Goal: Transaction & Acquisition: Purchase product/service

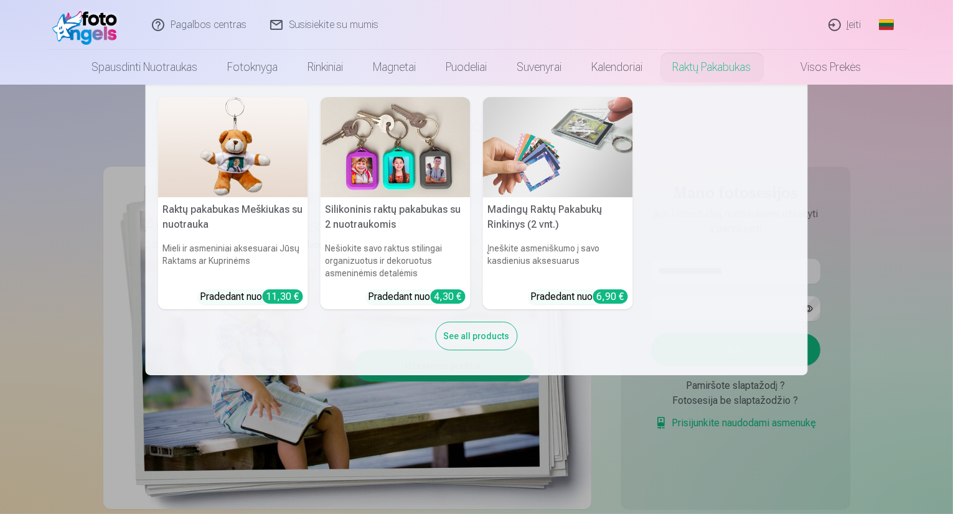
click at [890, 151] on nav "Raktų pakabukas Meškiukas su nuotrauka Mieli ir asmeniniai aksesuarai Jūsų Rakt…" at bounding box center [476, 230] width 953 height 291
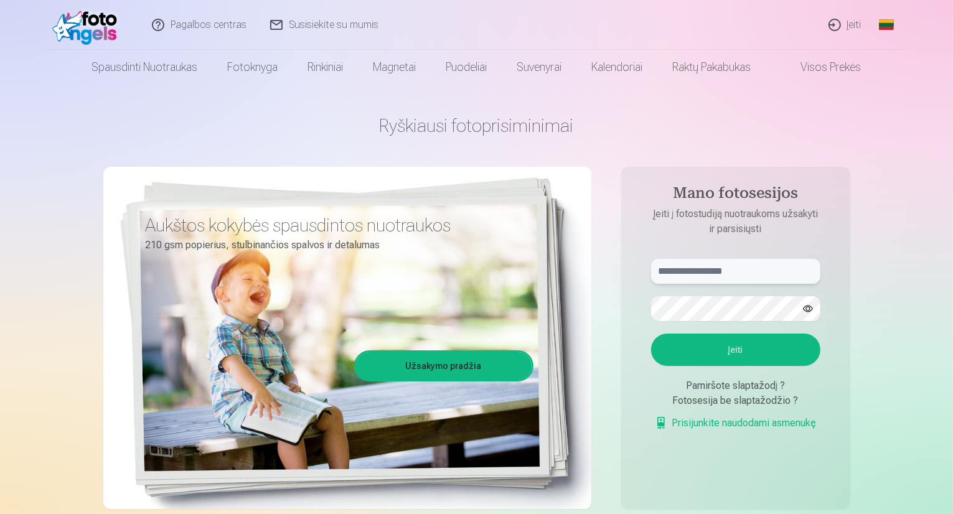
click at [774, 267] on input "text" at bounding box center [735, 271] width 169 height 25
type input "**********"
click at [738, 347] on button "Įeiti" at bounding box center [735, 350] width 169 height 32
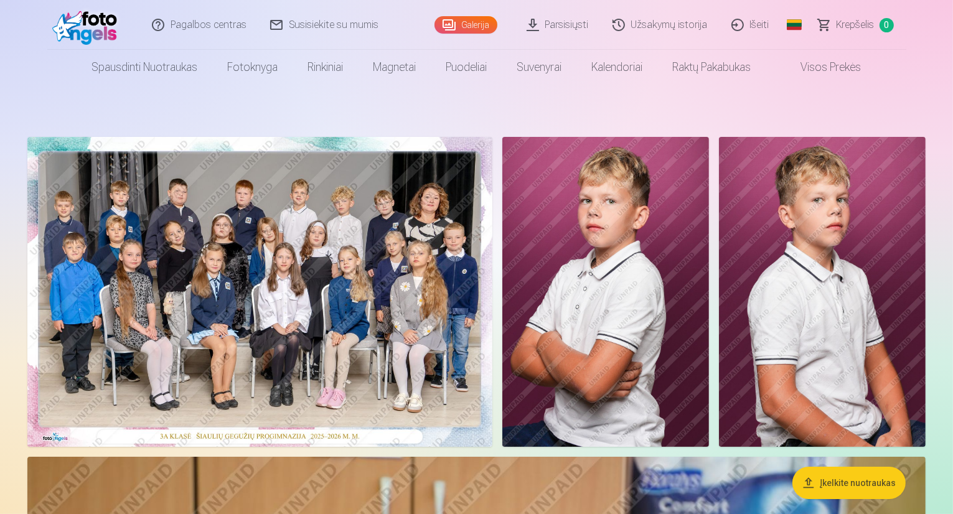
click at [489, 300] on img at bounding box center [259, 292] width 465 height 310
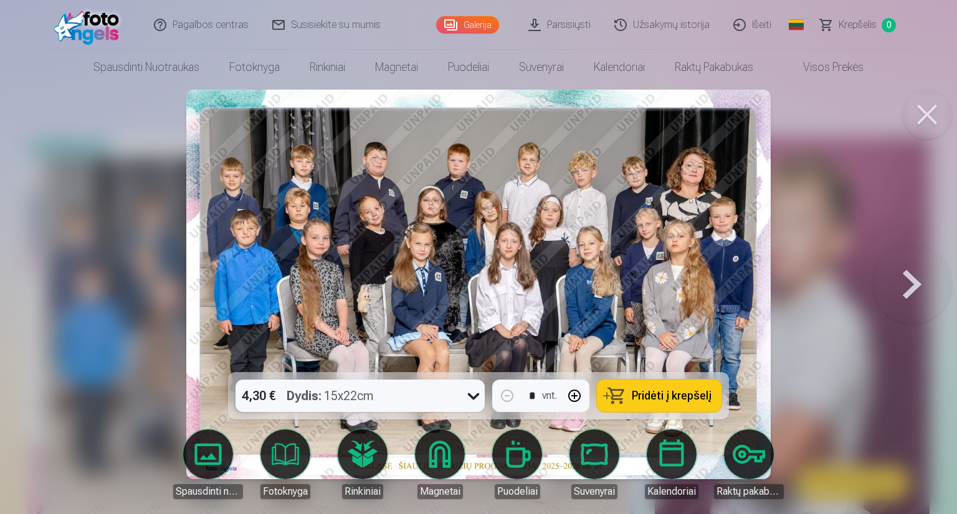
click at [468, 395] on icon at bounding box center [473, 396] width 20 height 20
click at [576, 394] on button "button" at bounding box center [574, 396] width 30 height 30
click at [675, 394] on span "Pridėti į krepšelį" at bounding box center [671, 395] width 80 height 11
type input "*"
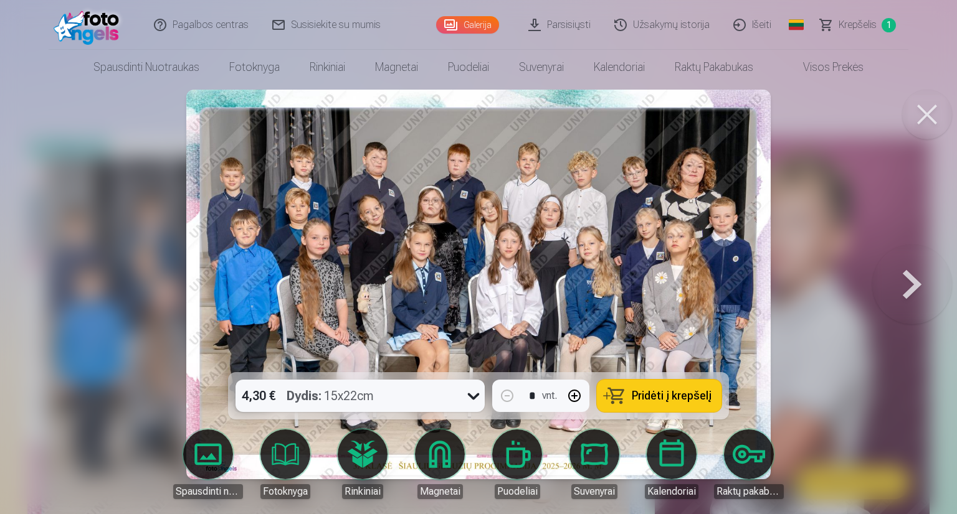
click at [910, 287] on button at bounding box center [912, 284] width 80 height 151
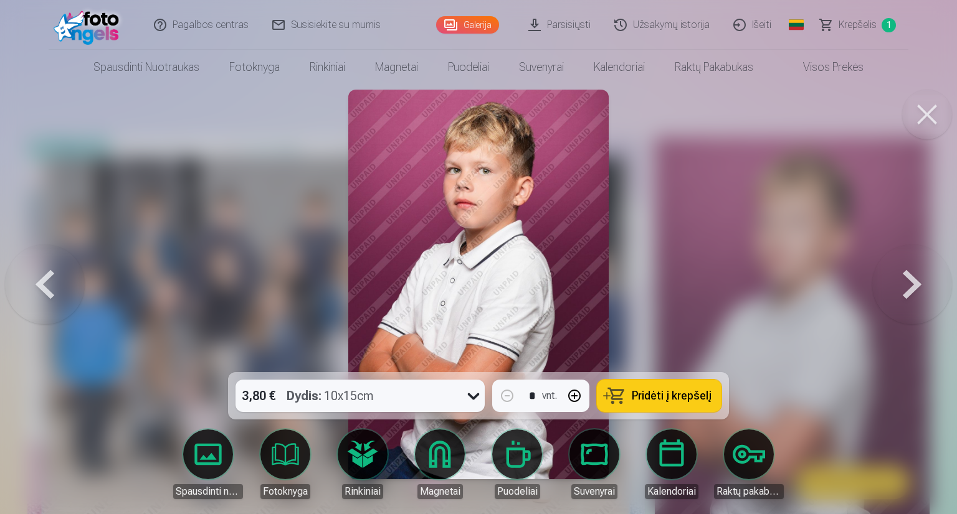
click at [910, 287] on button at bounding box center [912, 284] width 80 height 151
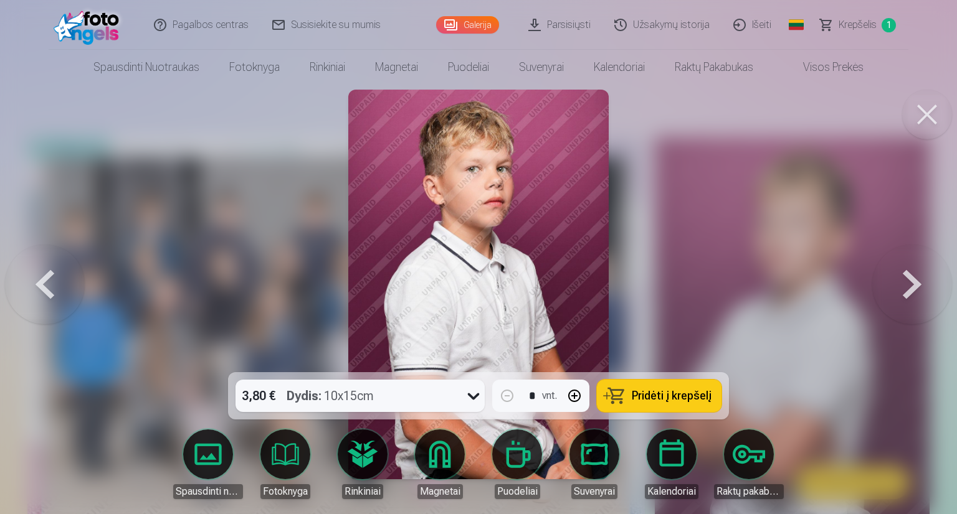
click at [910, 287] on button at bounding box center [912, 284] width 80 height 151
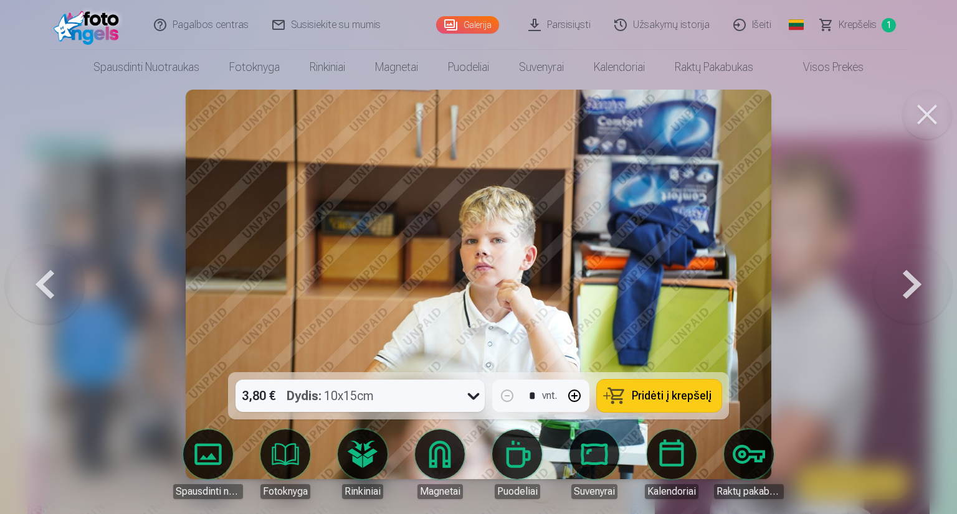
click at [910, 287] on button at bounding box center [912, 284] width 80 height 151
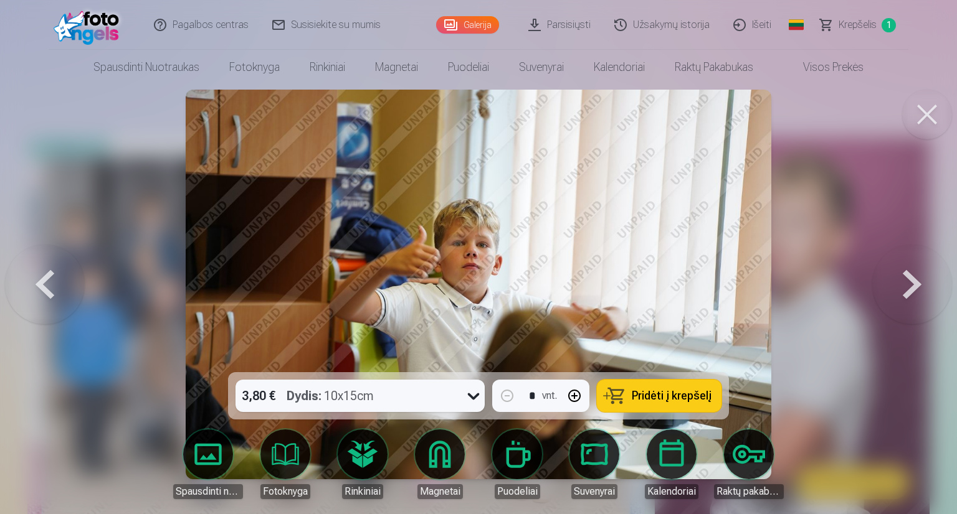
click at [910, 287] on button at bounding box center [912, 284] width 80 height 151
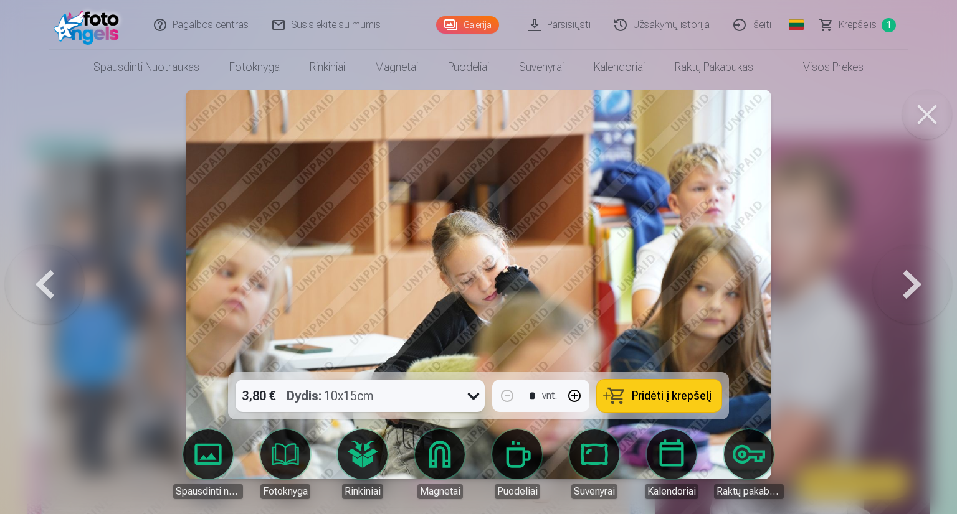
click at [910, 287] on button at bounding box center [912, 284] width 80 height 151
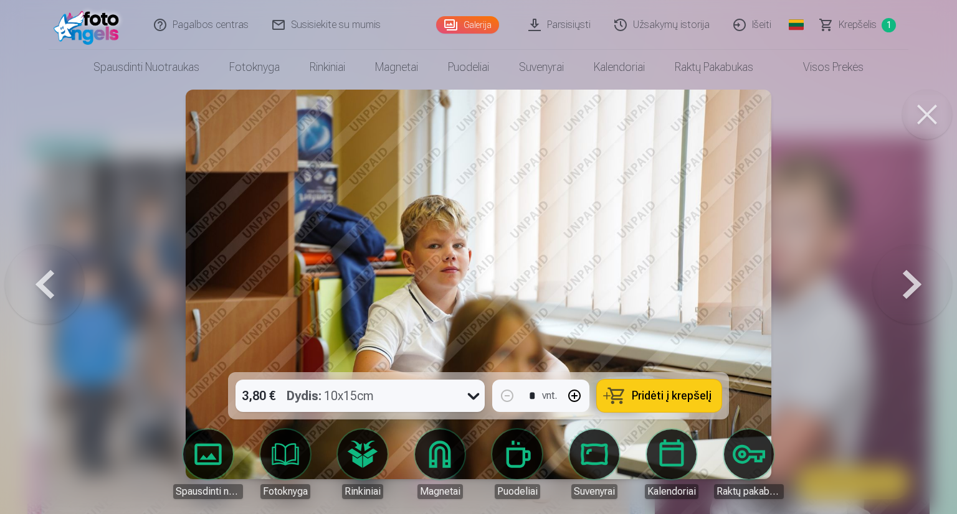
click at [910, 287] on button at bounding box center [912, 284] width 80 height 151
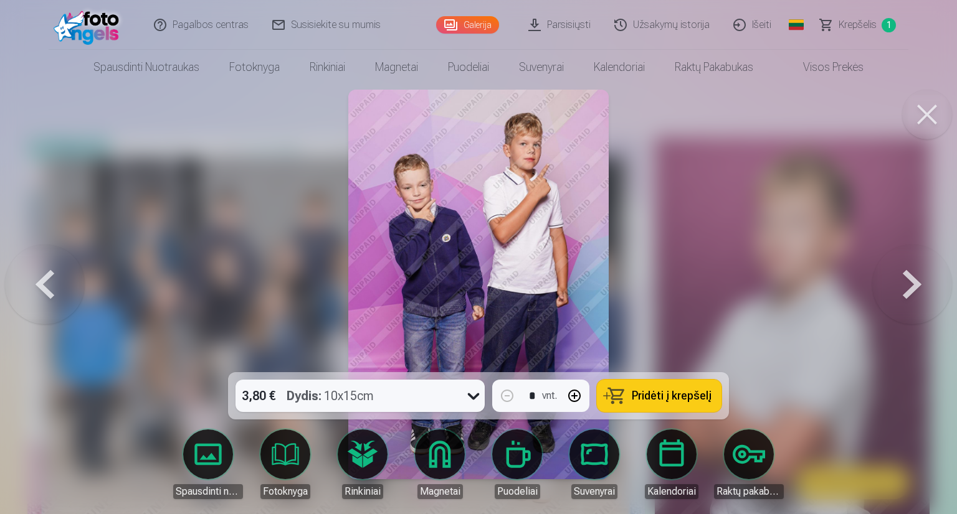
click at [910, 287] on button at bounding box center [912, 284] width 80 height 151
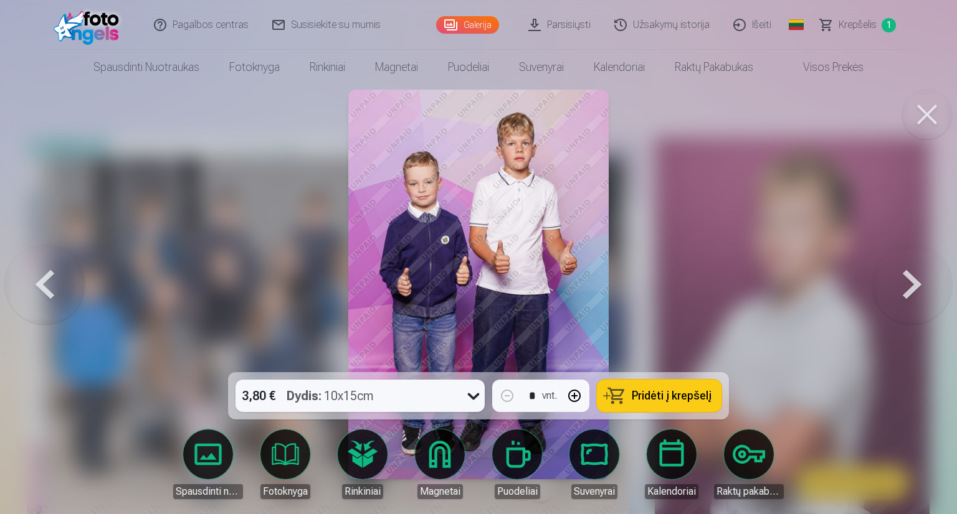
click at [910, 287] on button at bounding box center [912, 284] width 80 height 151
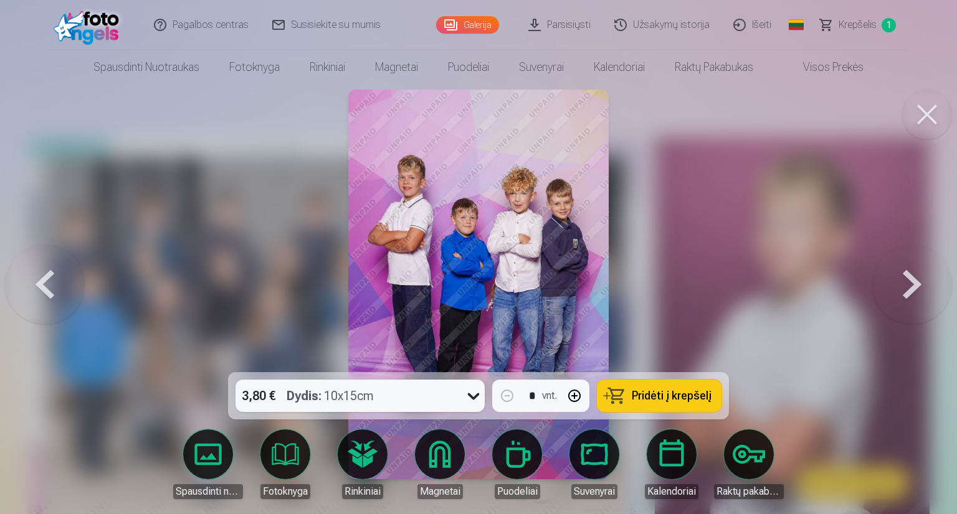
click at [910, 287] on button at bounding box center [912, 284] width 80 height 151
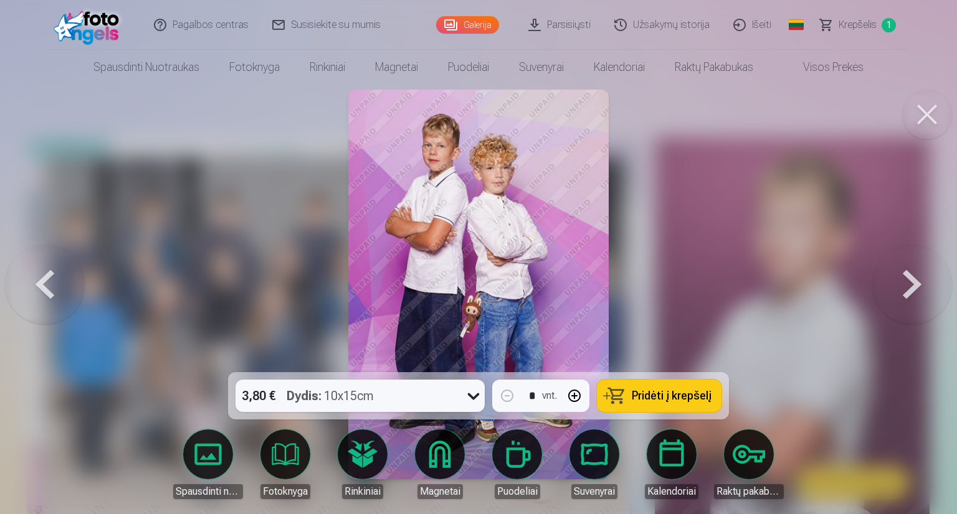
click at [910, 287] on button at bounding box center [912, 284] width 80 height 151
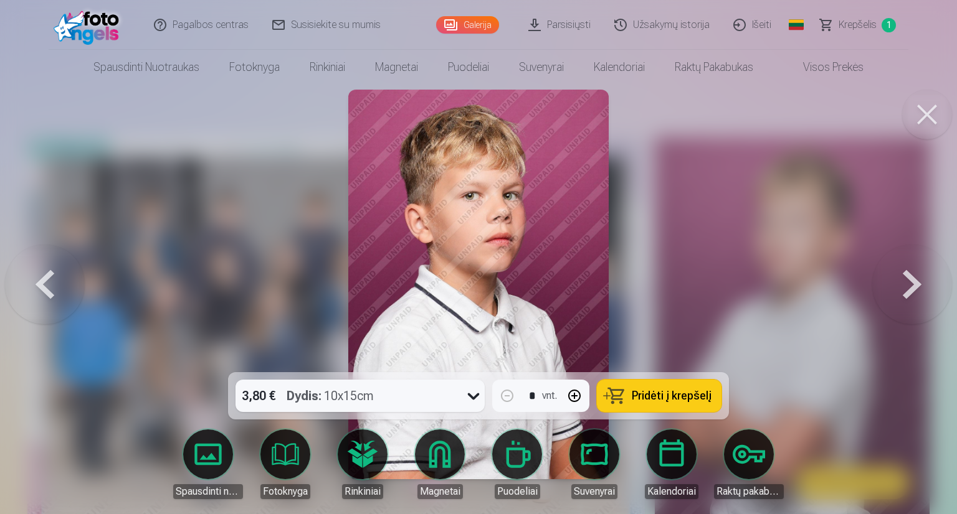
click at [910, 287] on button at bounding box center [912, 284] width 80 height 151
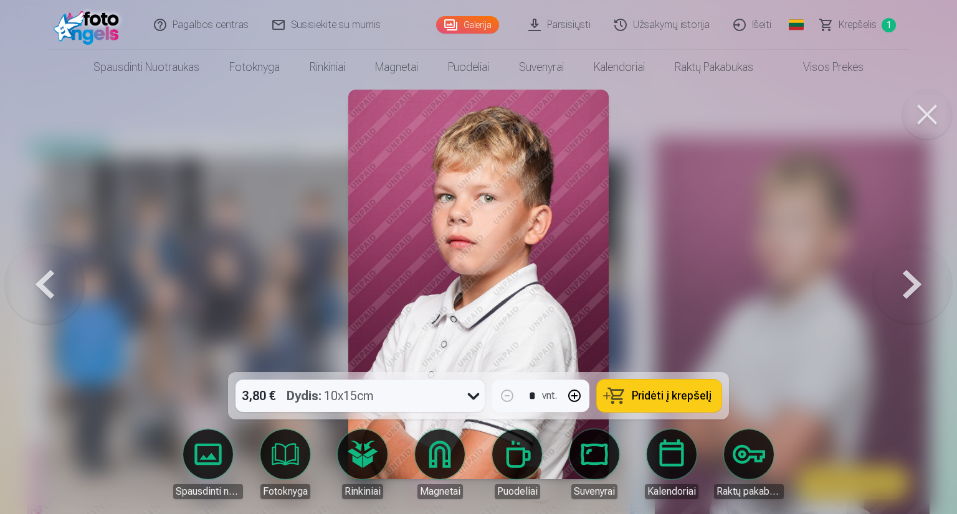
click at [910, 287] on button at bounding box center [912, 284] width 80 height 151
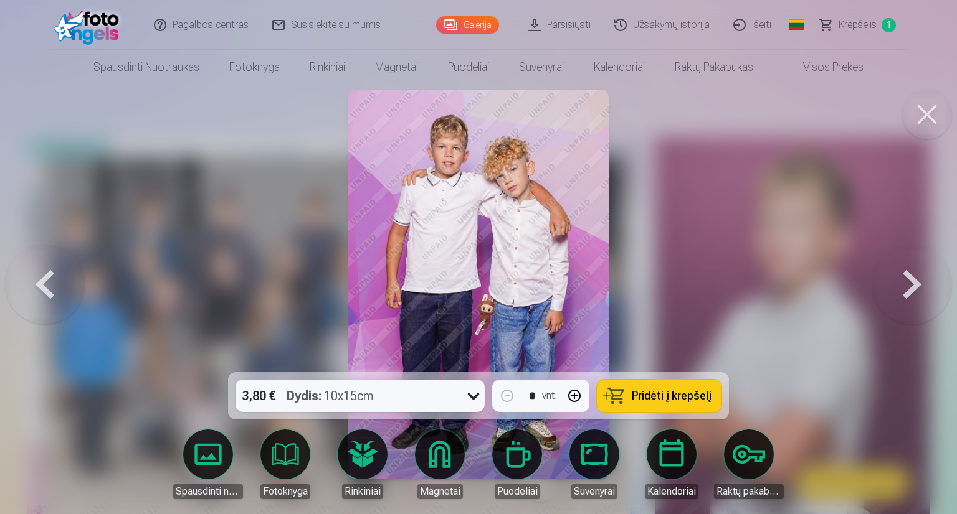
click at [910, 287] on button at bounding box center [912, 284] width 80 height 151
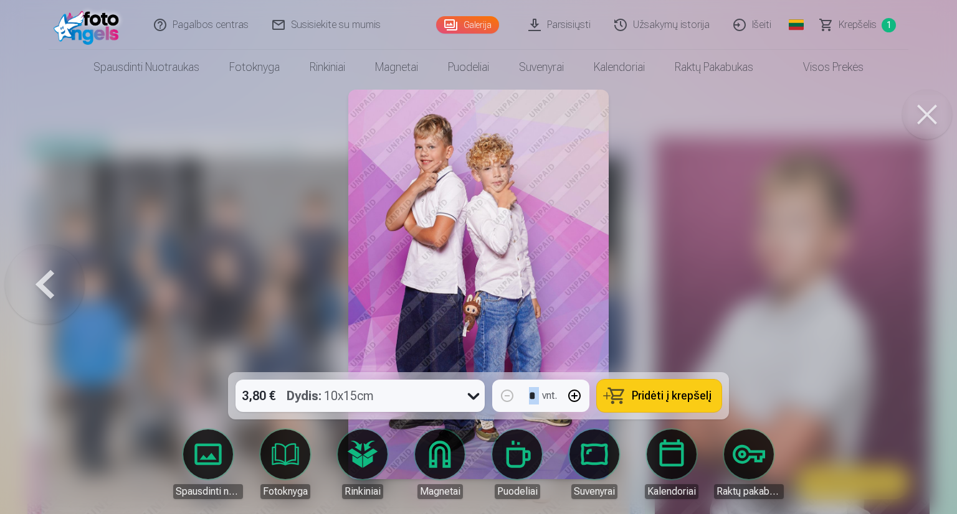
click at [910, 287] on div at bounding box center [478, 257] width 957 height 514
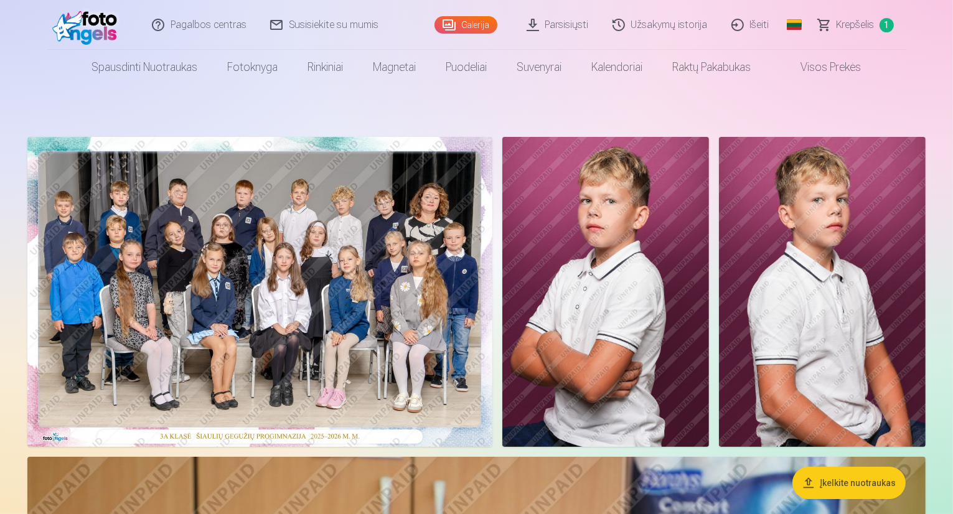
click at [709, 287] on img at bounding box center [606, 292] width 207 height 310
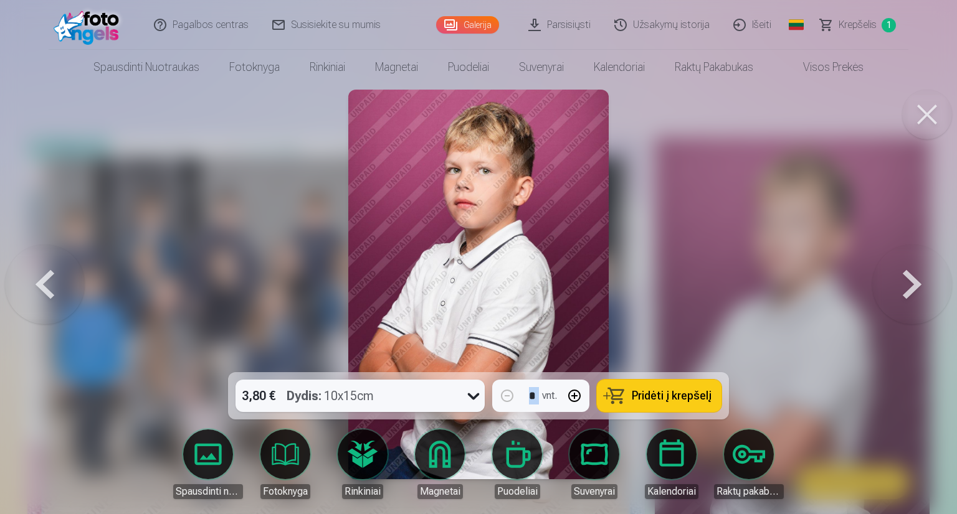
click at [922, 117] on button at bounding box center [927, 115] width 50 height 50
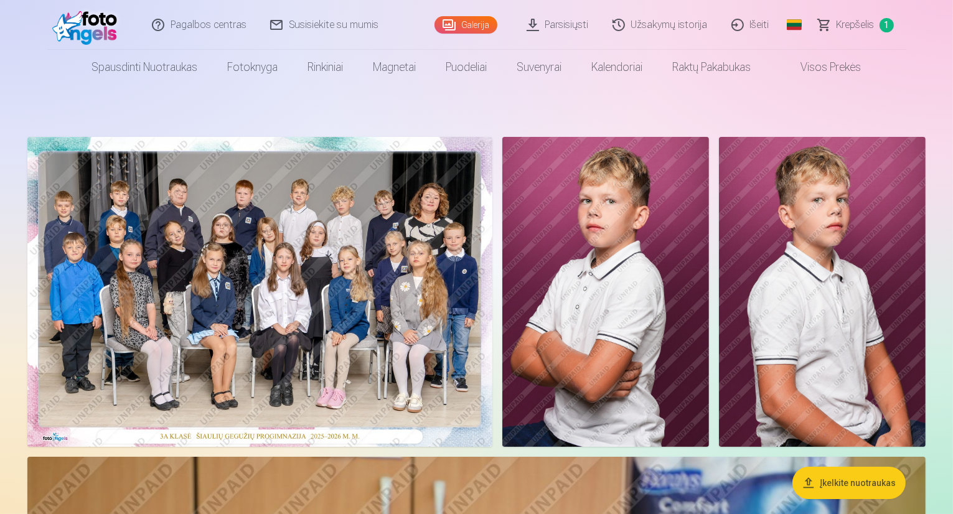
click at [709, 277] on img at bounding box center [606, 292] width 207 height 310
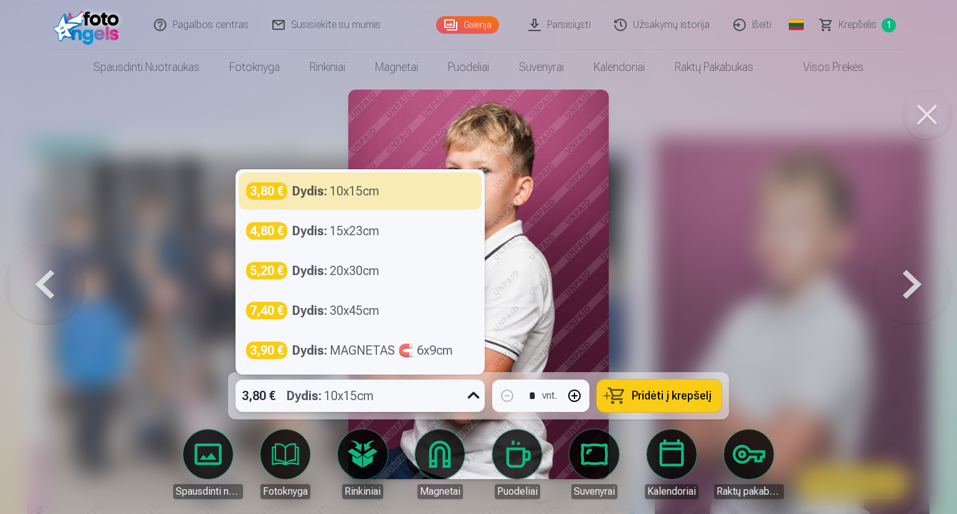
click at [470, 395] on icon at bounding box center [474, 395] width 12 height 7
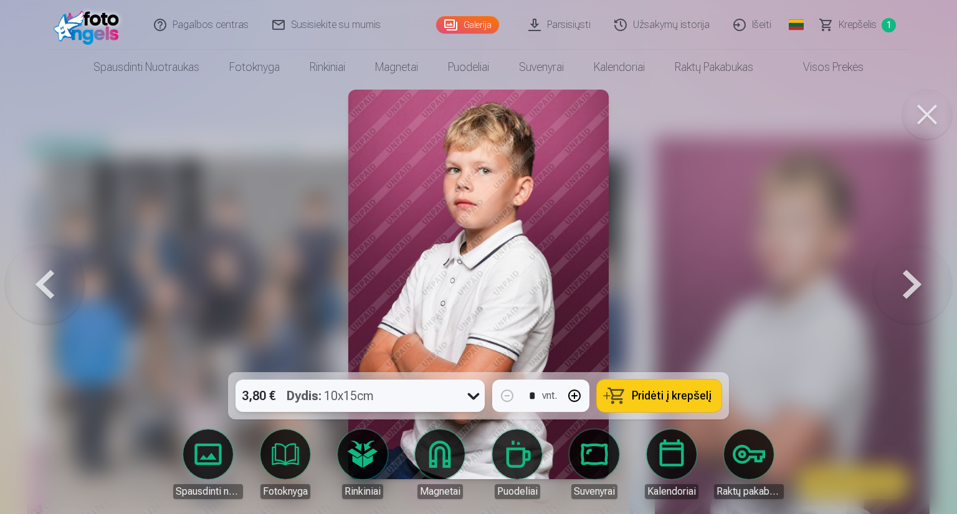
click at [470, 395] on icon at bounding box center [474, 397] width 12 height 7
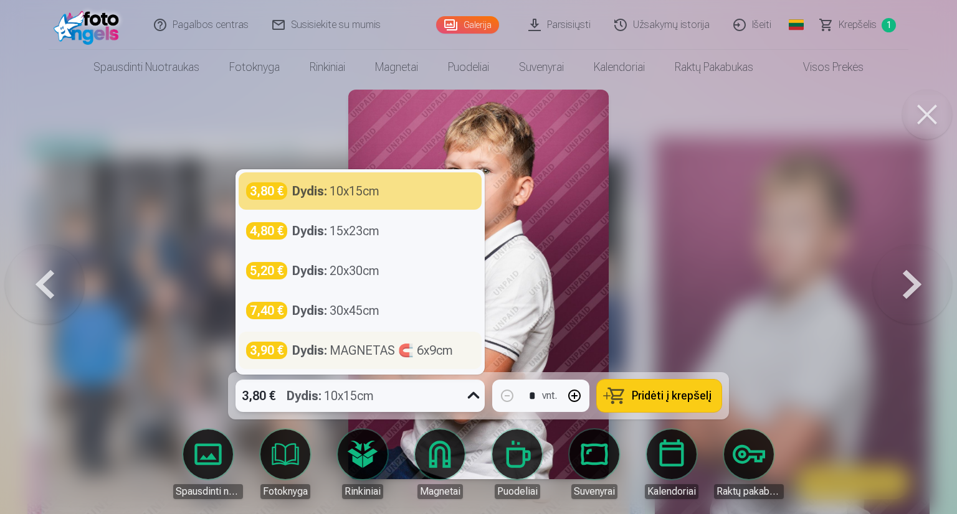
click at [329, 353] on div "Dydis : MAGNETAS 🧲 6x9cm" at bounding box center [372, 350] width 161 height 17
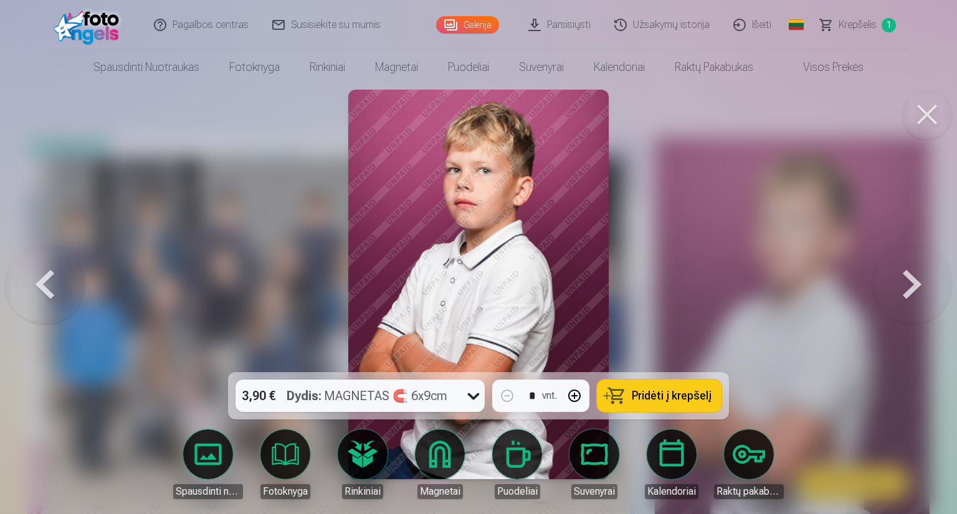
click at [677, 393] on span "Pridėti į krepšelį" at bounding box center [671, 395] width 80 height 11
click at [922, 106] on button at bounding box center [927, 115] width 50 height 50
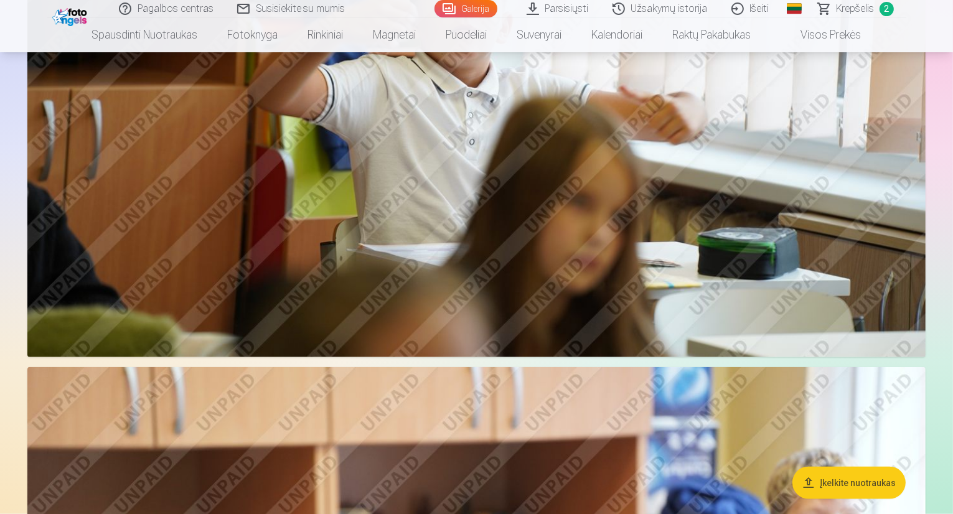
scroll to position [1557, 0]
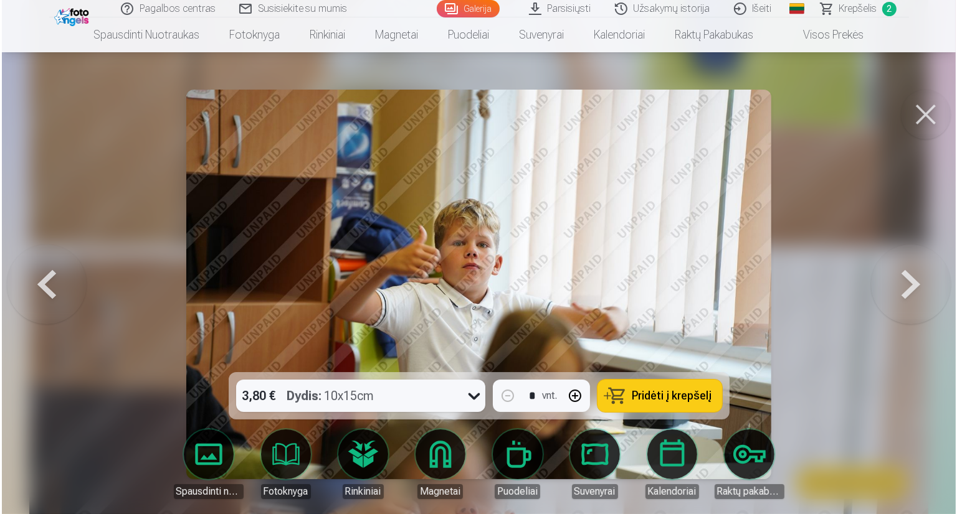
scroll to position [811, 0]
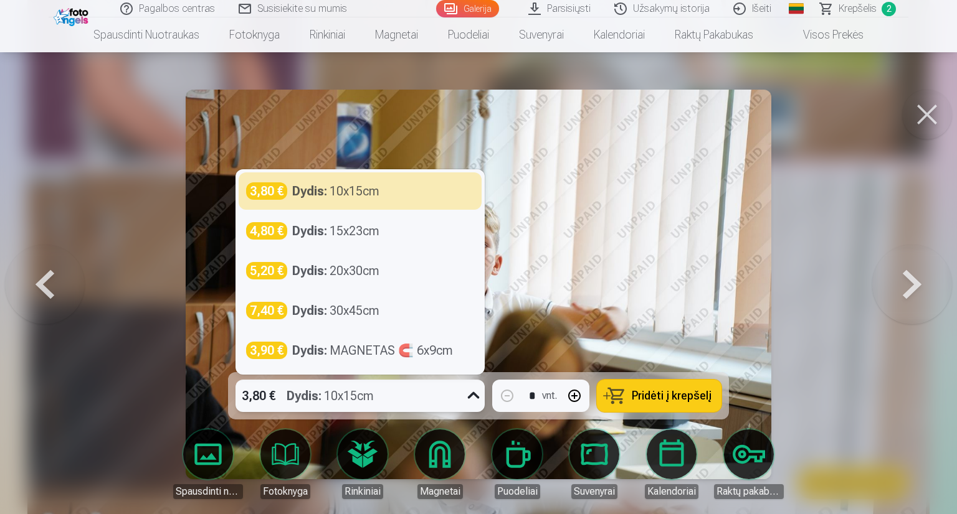
click at [469, 390] on icon at bounding box center [473, 396] width 20 height 20
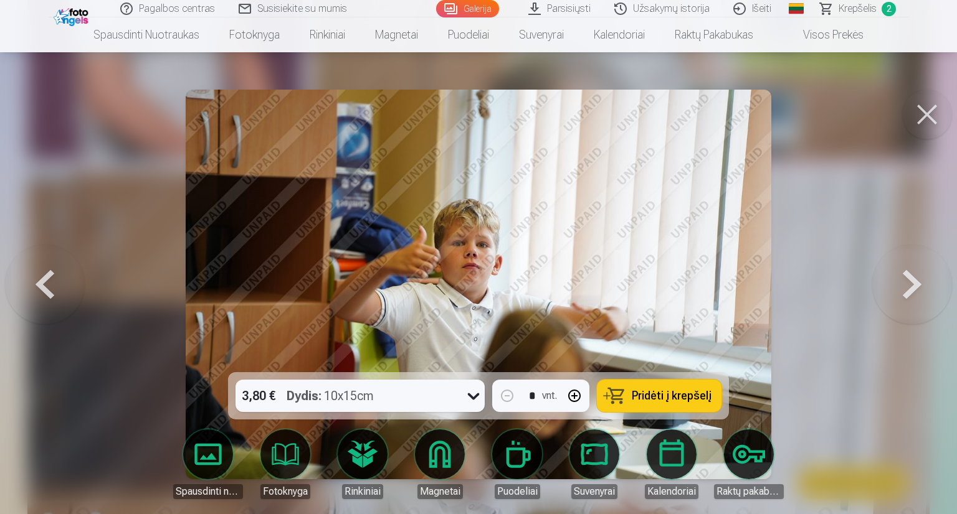
click at [360, 451] on link "Rinkiniai" at bounding box center [363, 465] width 70 height 70
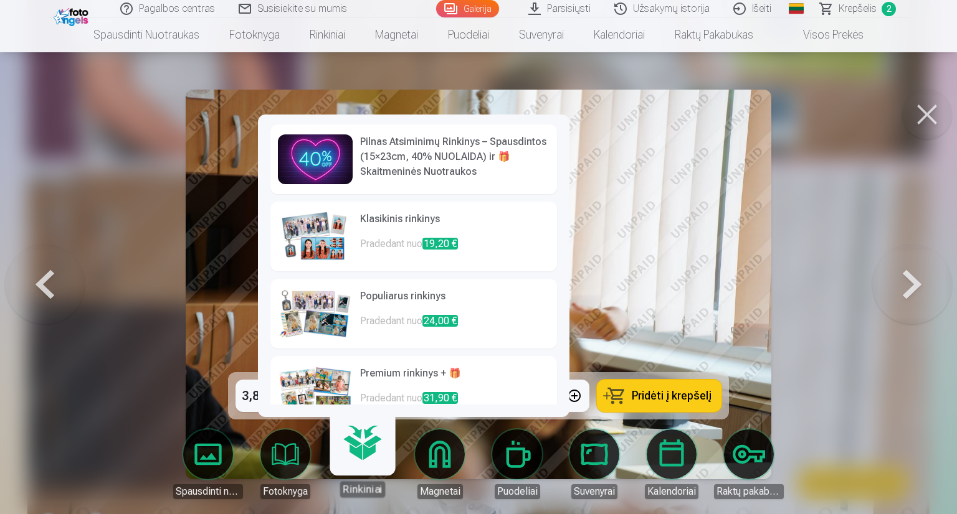
click at [331, 240] on img at bounding box center [315, 237] width 75 height 50
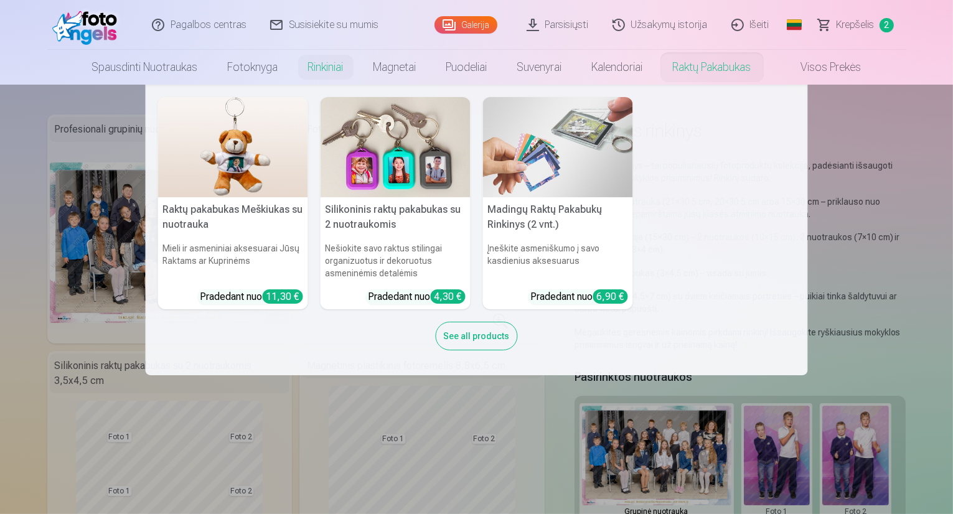
click at [697, 67] on link "Raktų pakabukas" at bounding box center [712, 67] width 108 height 35
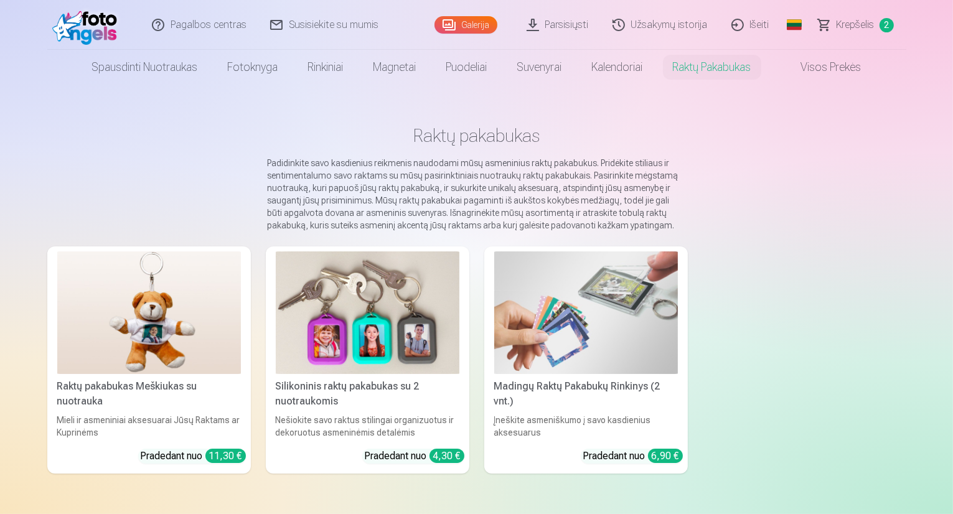
click at [339, 326] on img at bounding box center [368, 313] width 184 height 123
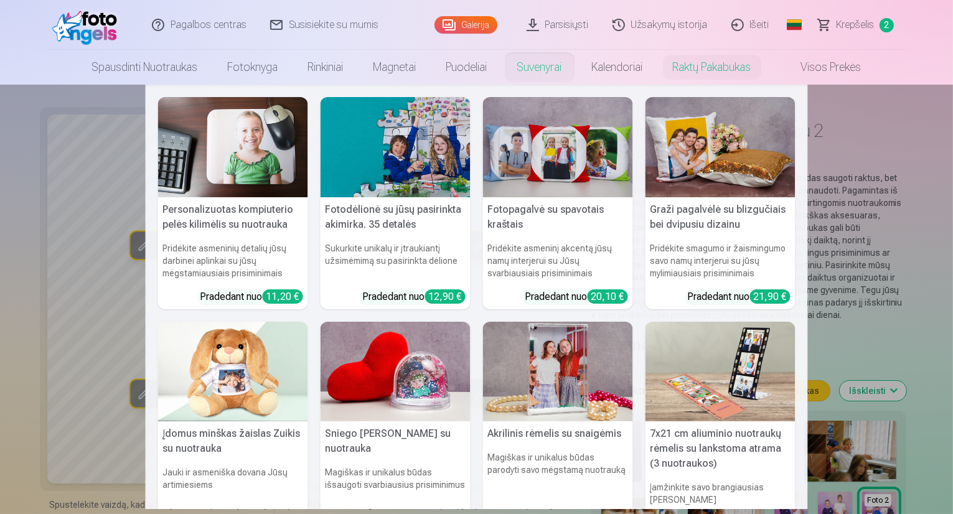
click at [549, 69] on link "Suvenyrai" at bounding box center [540, 67] width 75 height 35
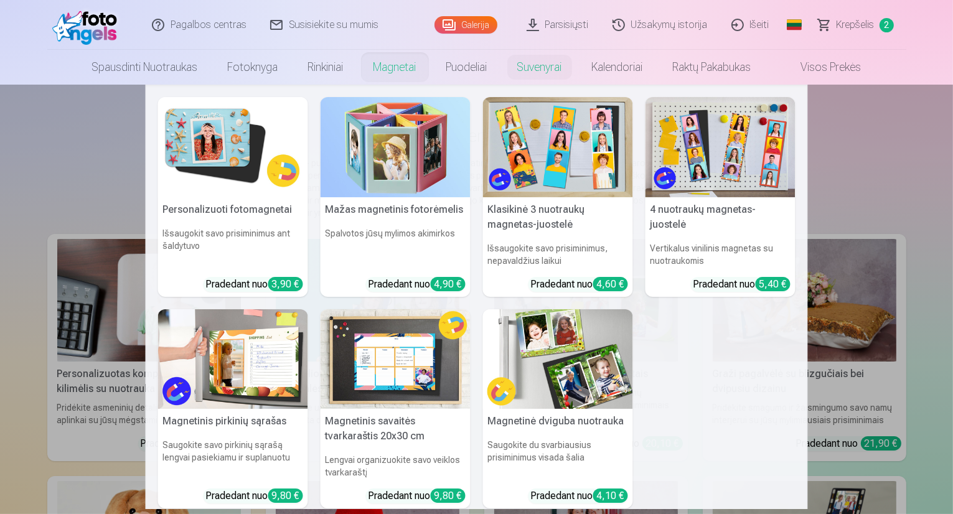
click at [537, 137] on img at bounding box center [558, 147] width 150 height 100
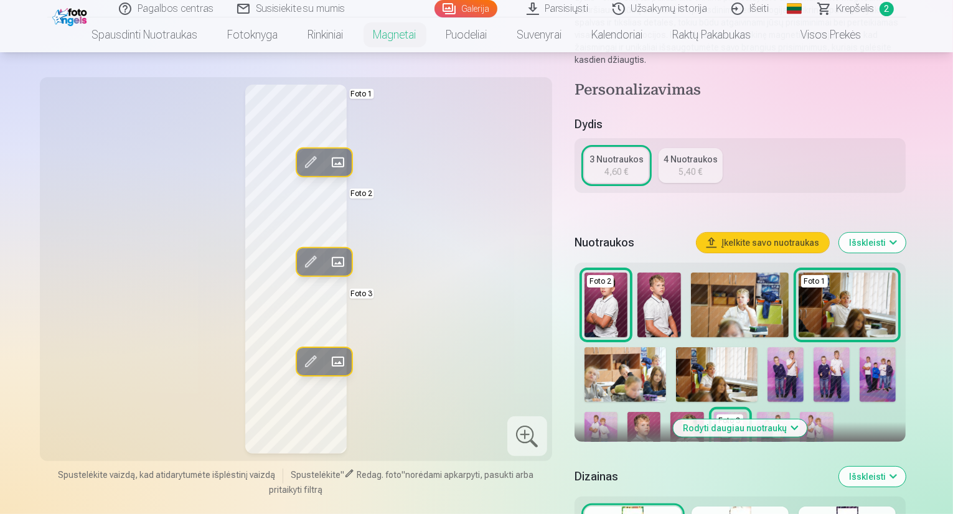
scroll to position [311, 0]
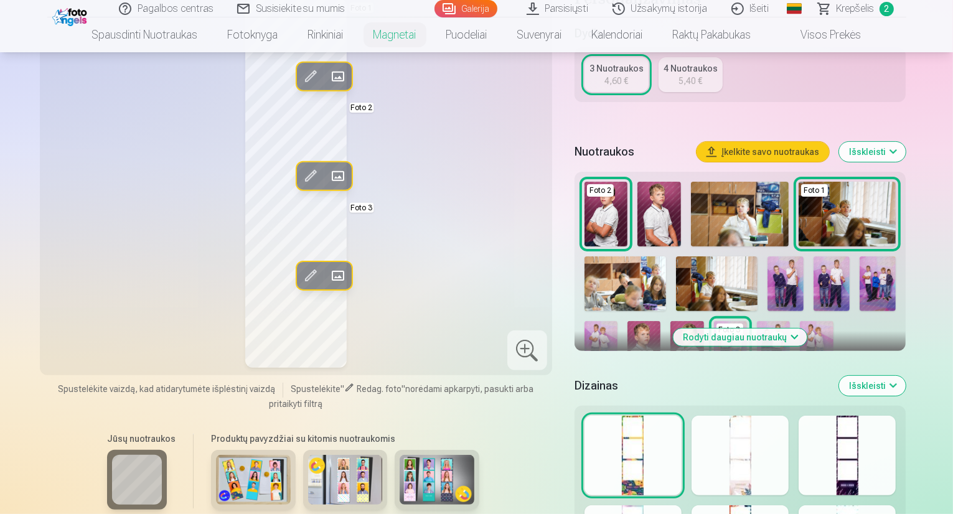
click at [228, 476] on img at bounding box center [253, 480] width 75 height 50
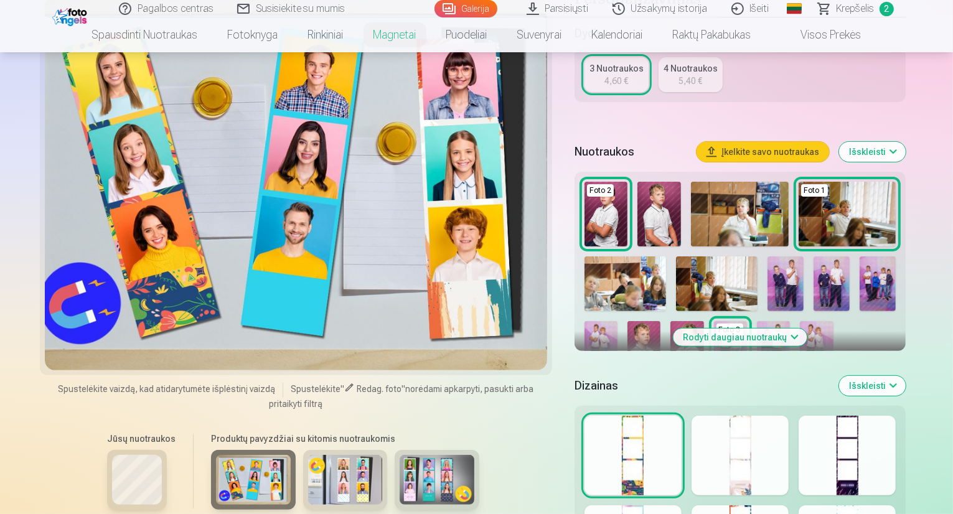
click at [308, 470] on img at bounding box center [345, 480] width 75 height 50
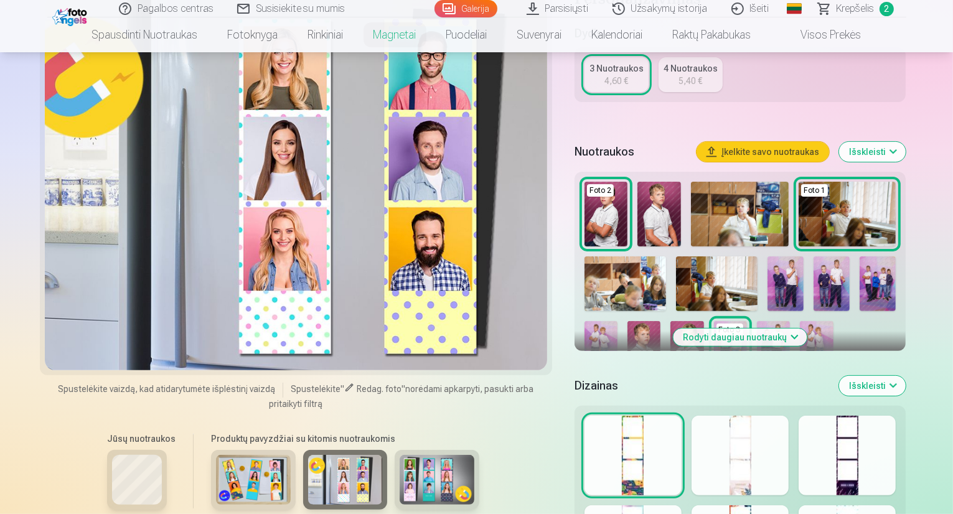
click at [406, 469] on img at bounding box center [437, 480] width 75 height 50
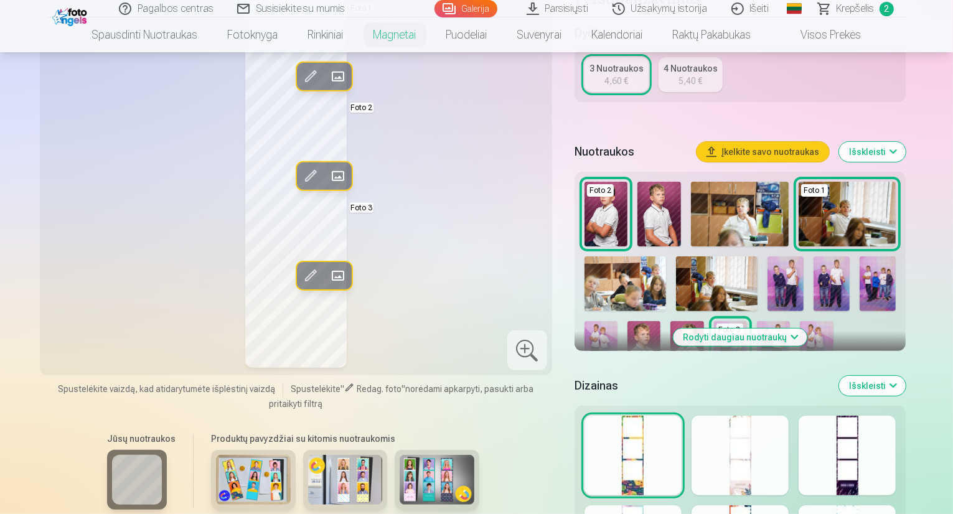
click at [896, 442] on div at bounding box center [847, 456] width 97 height 80
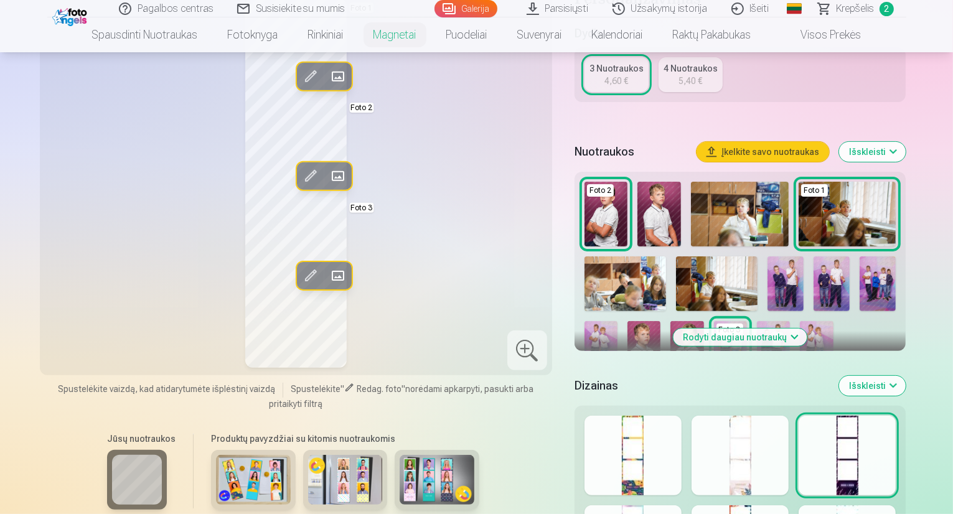
click at [789, 450] on div at bounding box center [740, 456] width 97 height 80
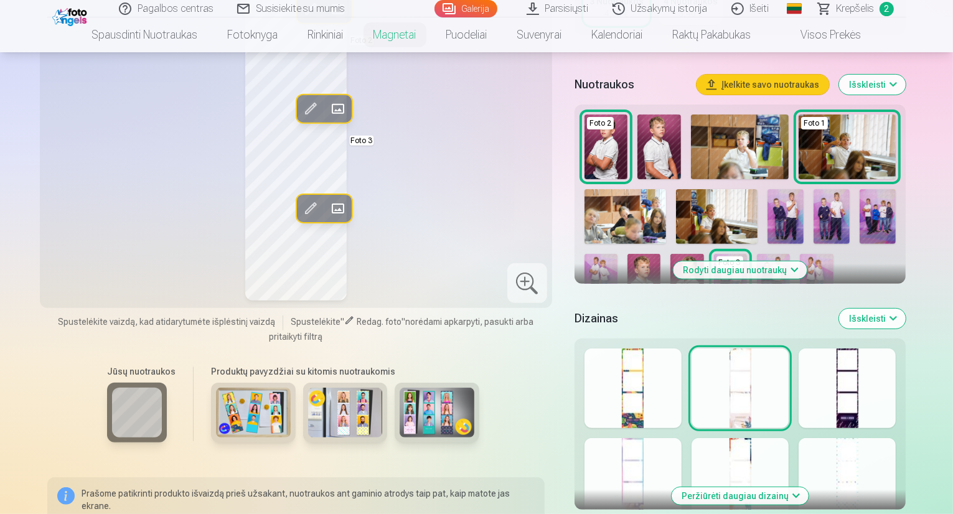
scroll to position [498, 0]
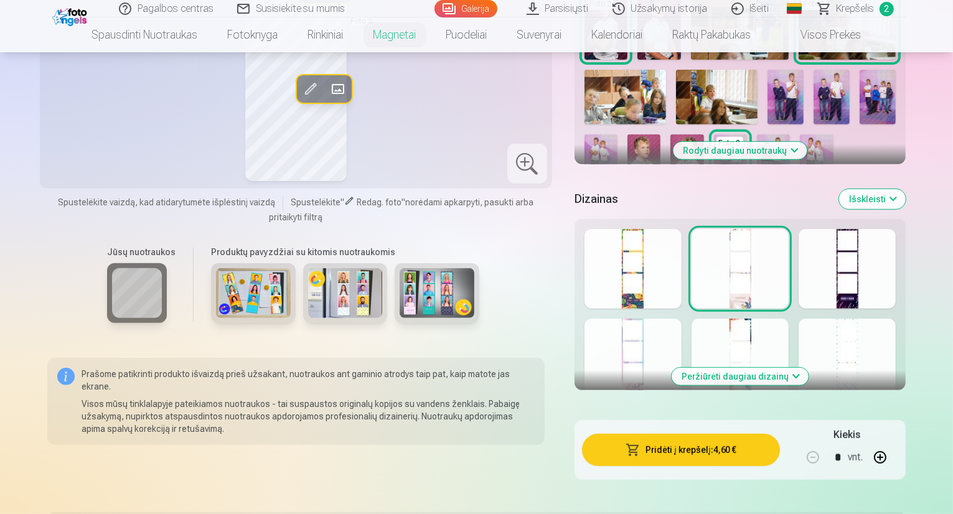
click at [744, 368] on button "Peržiūrėti daugiau dizainų" at bounding box center [740, 376] width 137 height 17
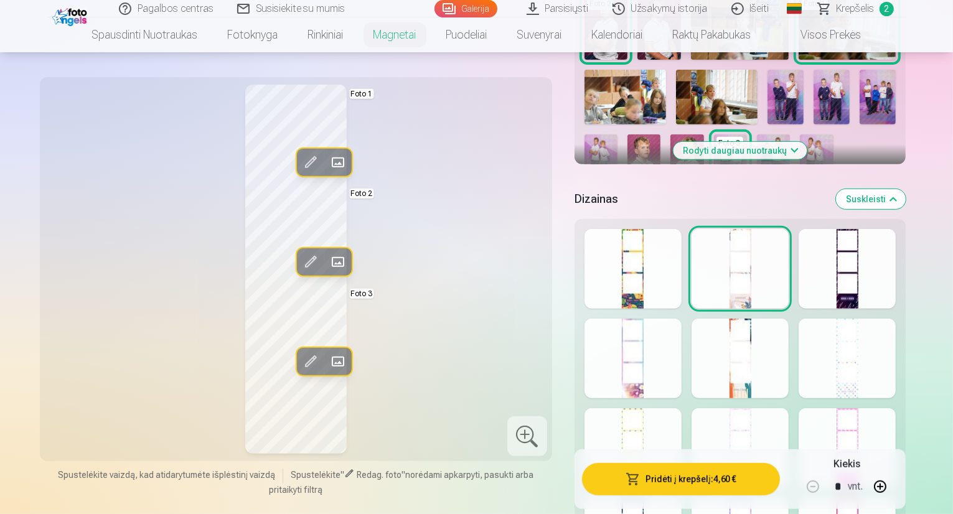
click at [757, 409] on div at bounding box center [740, 449] width 97 height 80
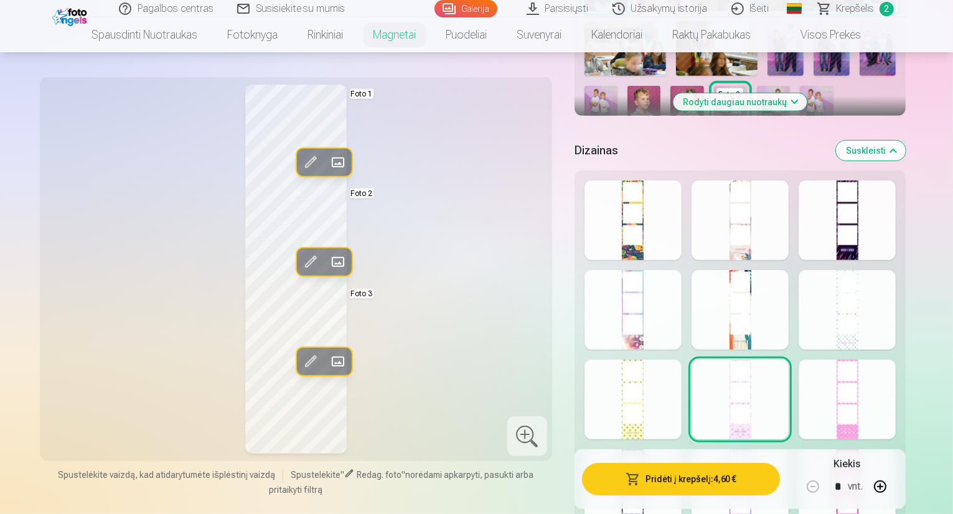
scroll to position [623, 0]
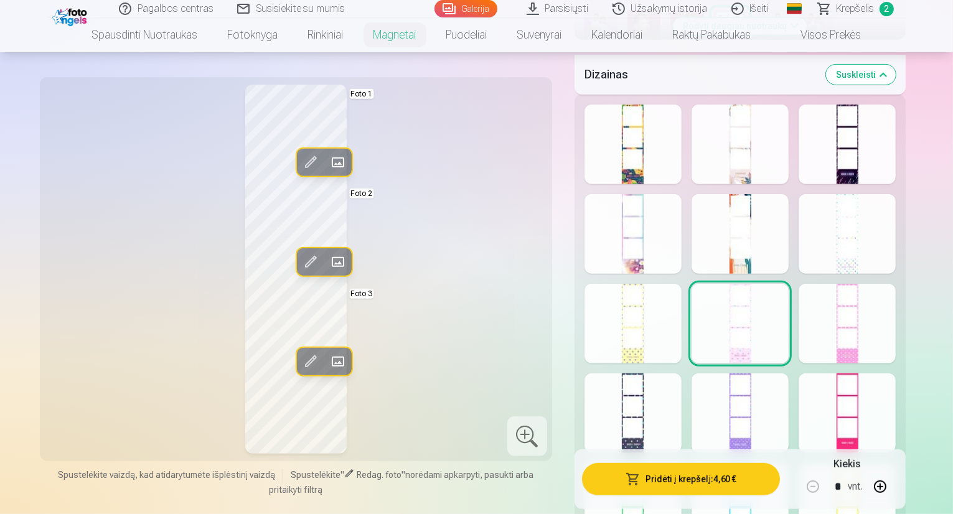
click at [896, 313] on div at bounding box center [847, 324] width 97 height 80
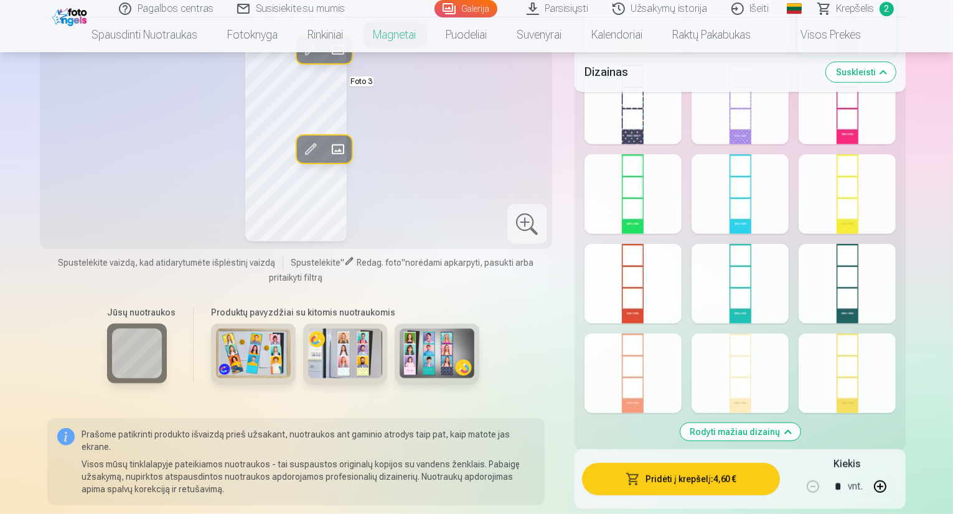
scroll to position [934, 0]
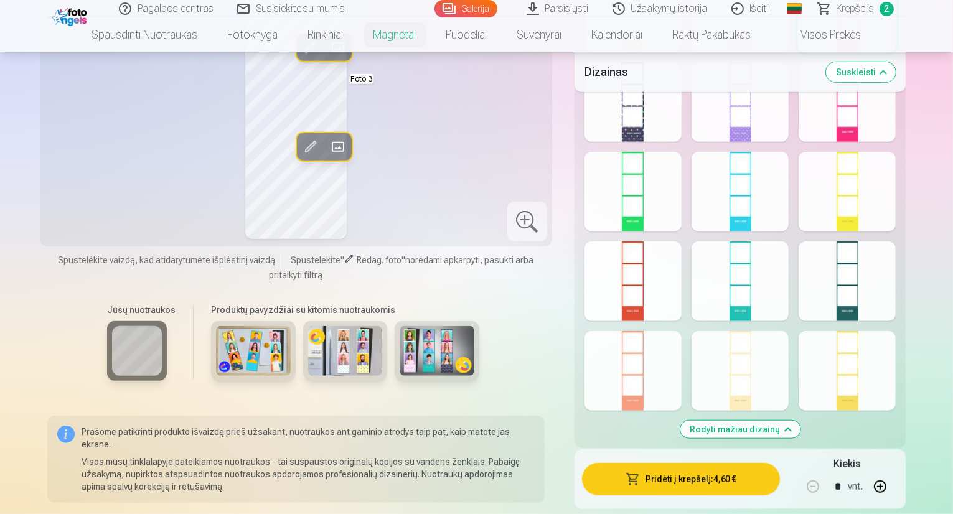
click at [892, 281] on div at bounding box center [847, 282] width 97 height 80
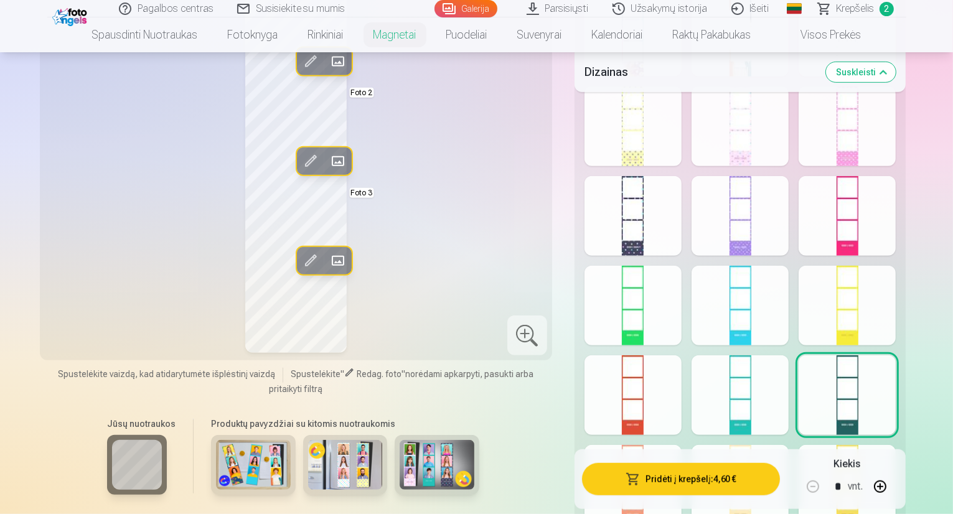
scroll to position [872, 0]
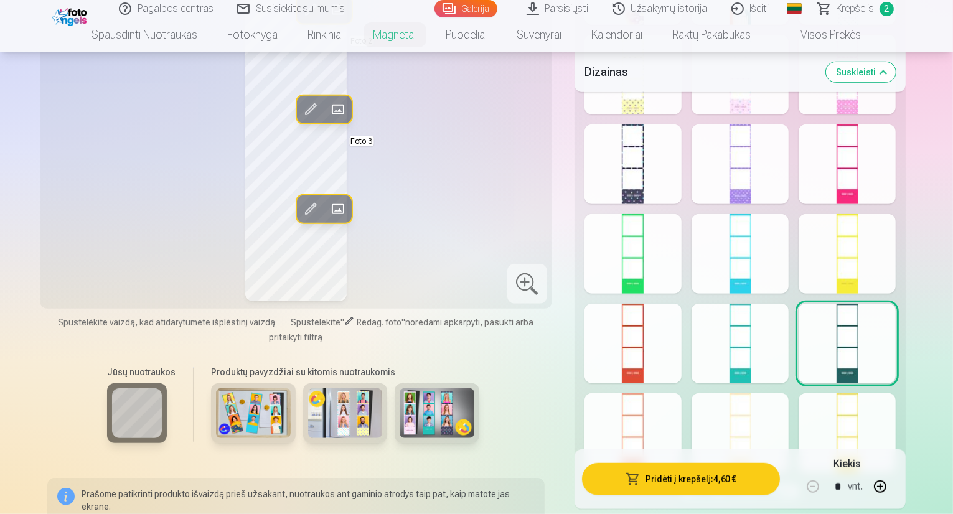
click at [666, 347] on div at bounding box center [633, 344] width 97 height 80
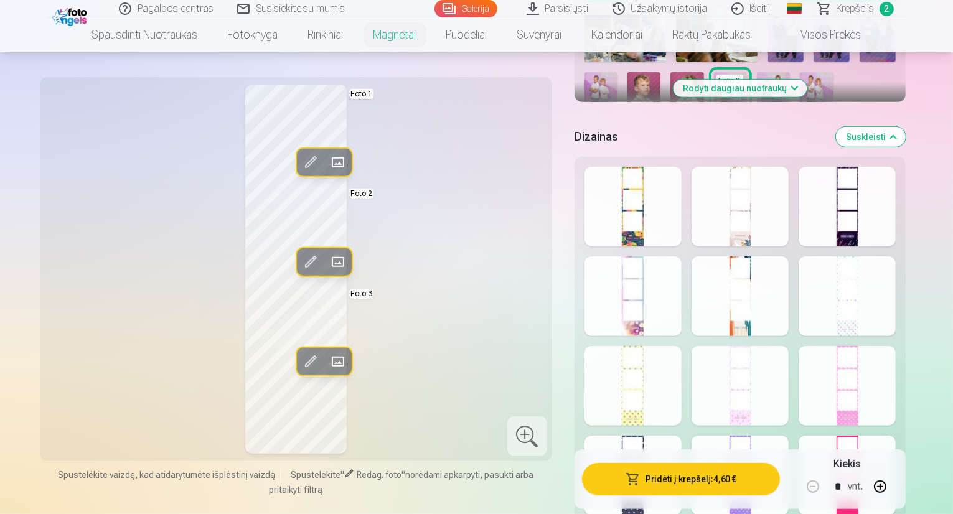
scroll to position [374, 0]
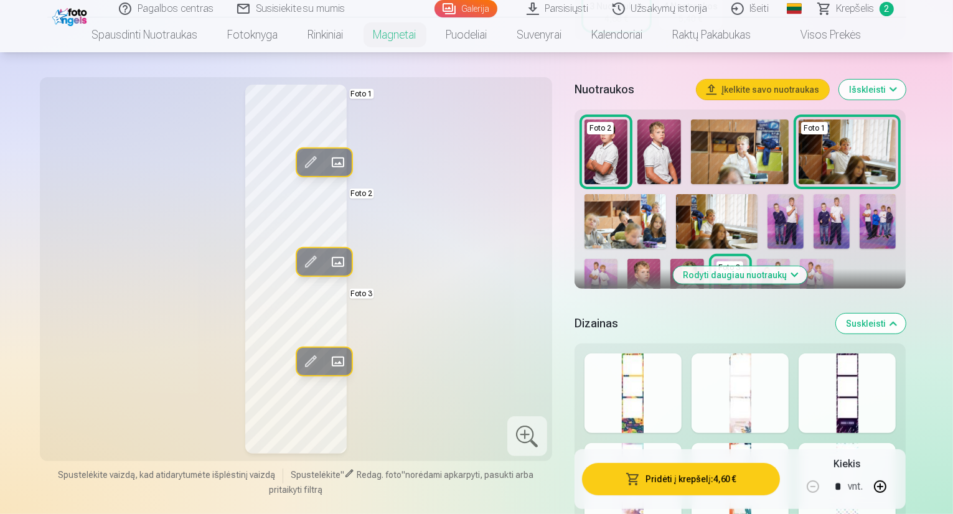
click at [789, 354] on div at bounding box center [740, 394] width 97 height 80
click at [896, 354] on div at bounding box center [847, 394] width 97 height 80
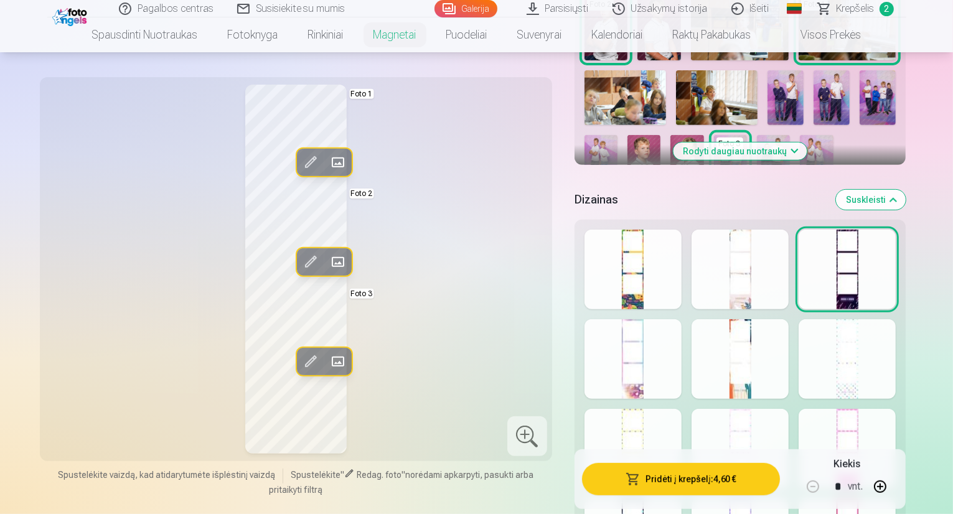
scroll to position [498, 0]
click at [671, 354] on div at bounding box center [633, 359] width 97 height 80
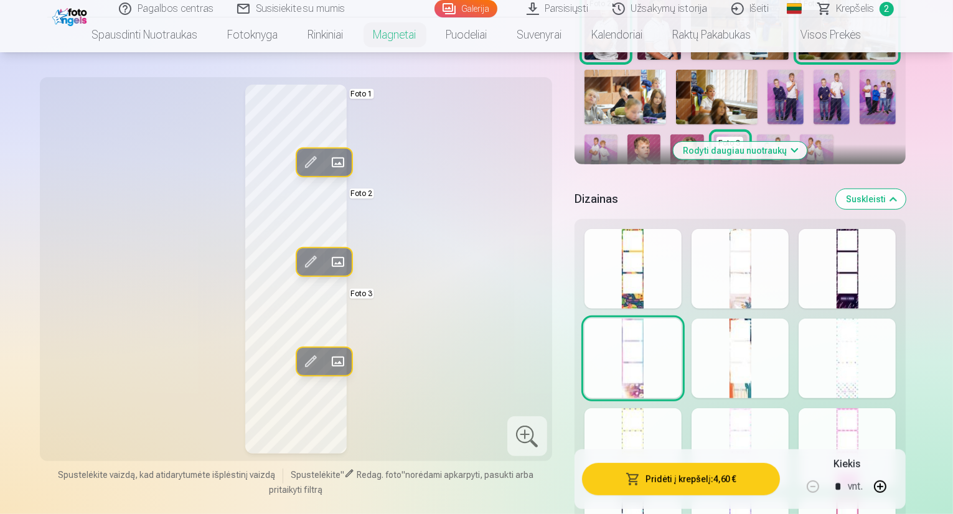
click at [881, 338] on div at bounding box center [847, 359] width 97 height 80
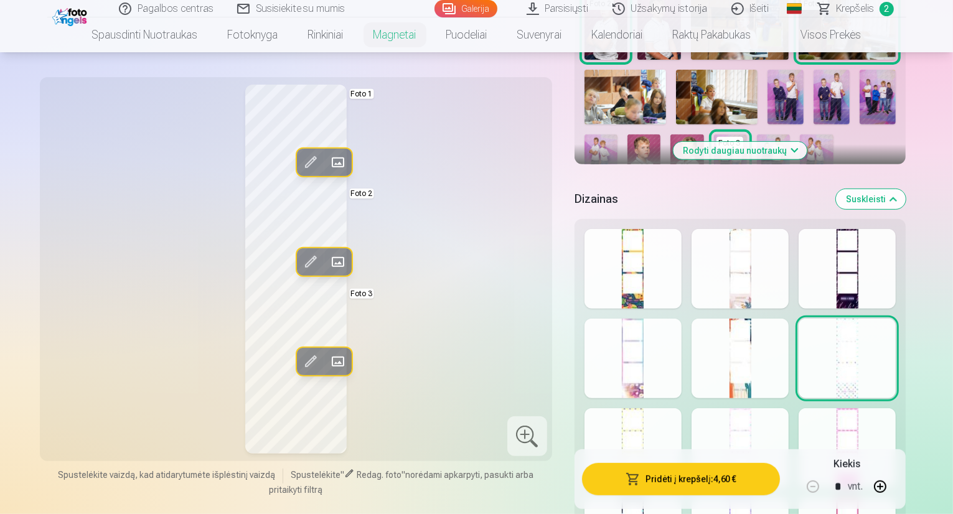
click at [777, 349] on div at bounding box center [740, 359] width 97 height 80
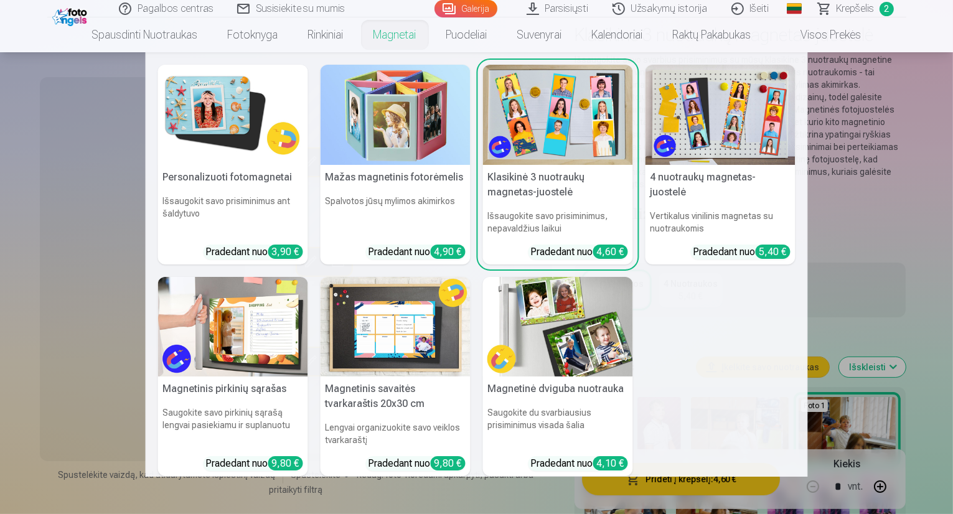
scroll to position [62, 0]
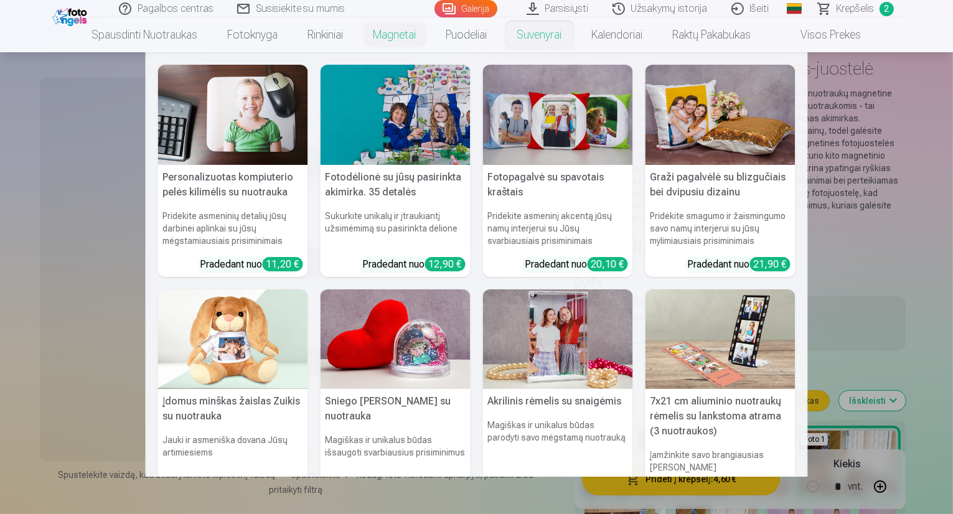
click at [544, 31] on link "Suvenyrai" at bounding box center [540, 34] width 75 height 35
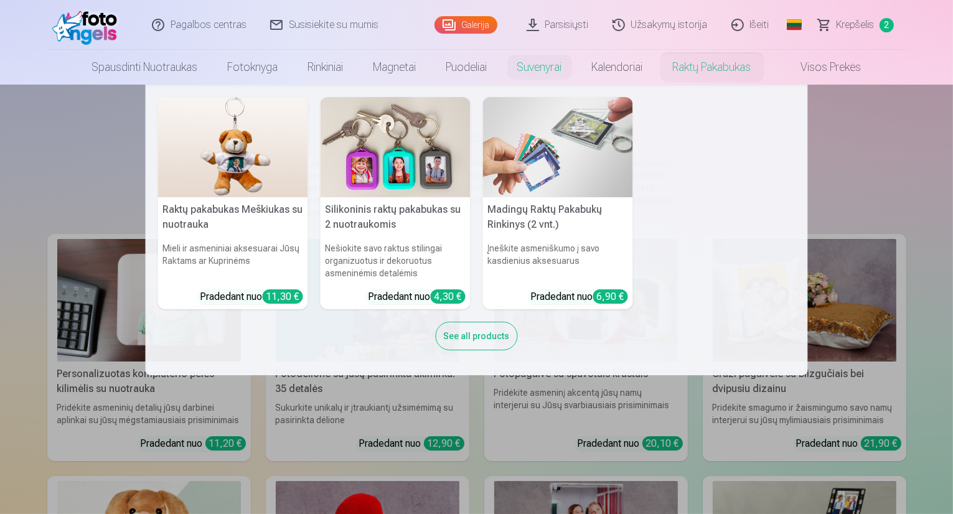
click at [695, 72] on link "Raktų pakabukas" at bounding box center [712, 67] width 108 height 35
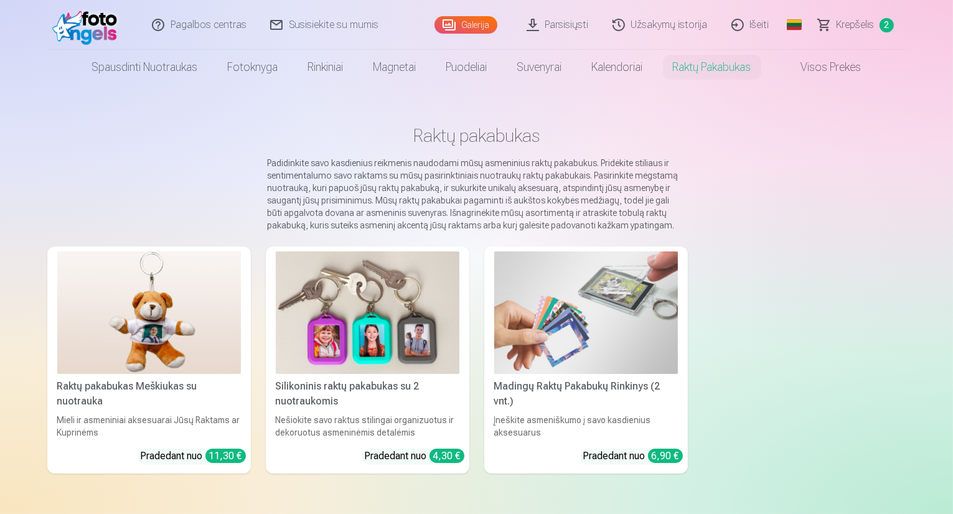
click at [364, 291] on img at bounding box center [368, 313] width 184 height 123
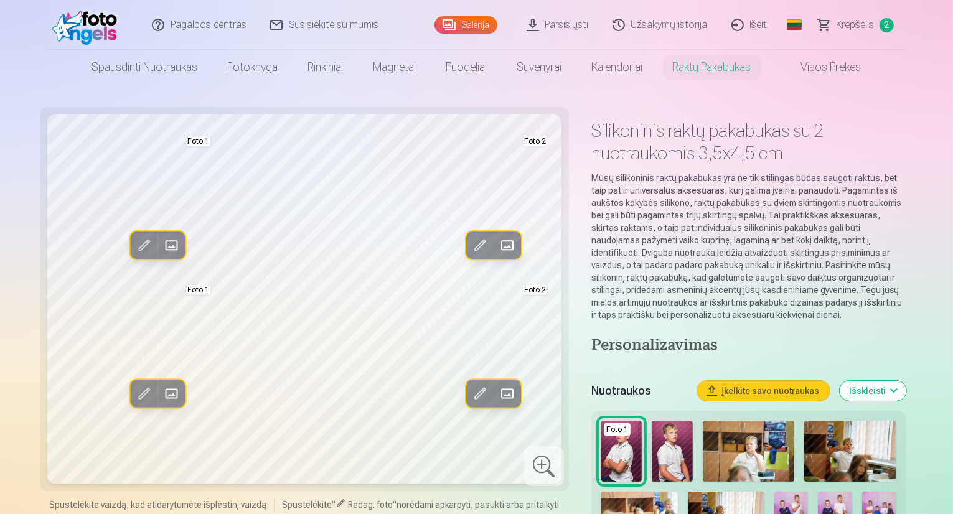
click at [658, 425] on img at bounding box center [672, 451] width 41 height 61
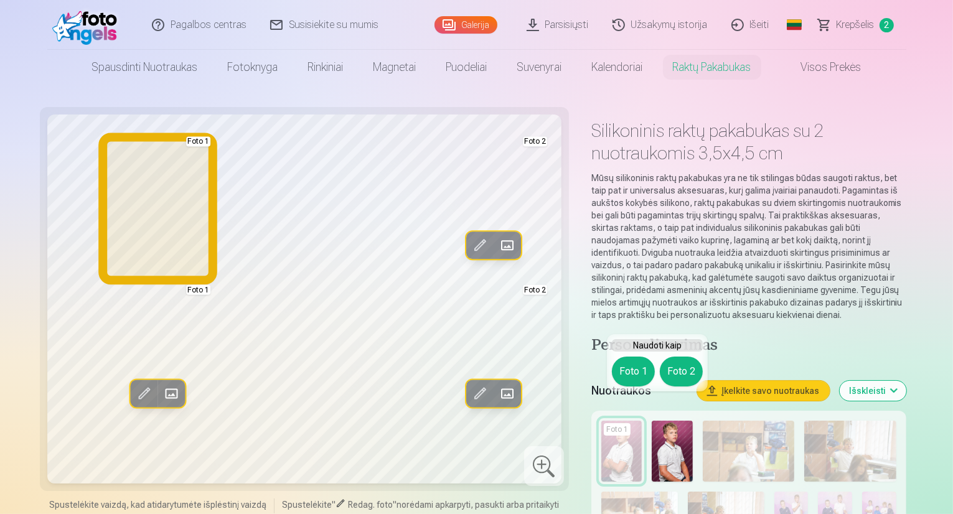
click at [625, 369] on button "Foto 1" at bounding box center [633, 372] width 43 height 30
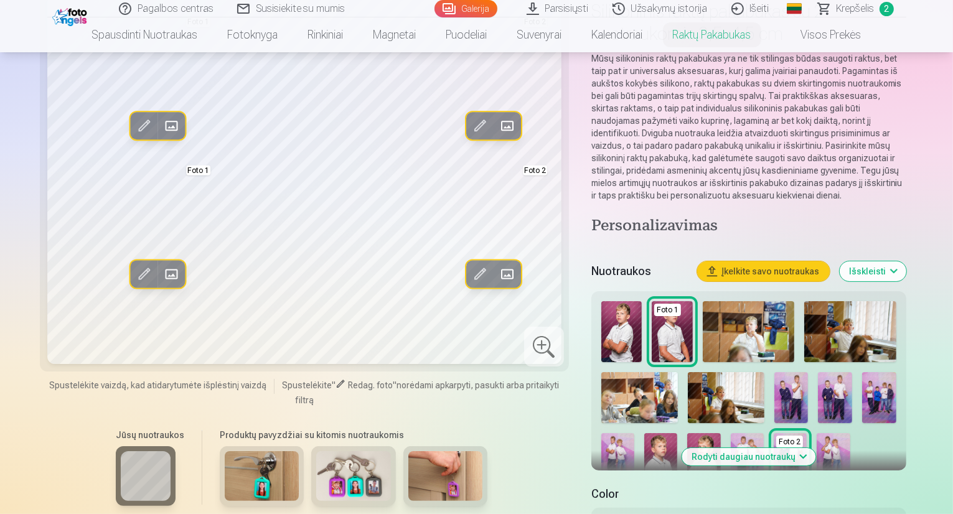
scroll to position [125, 0]
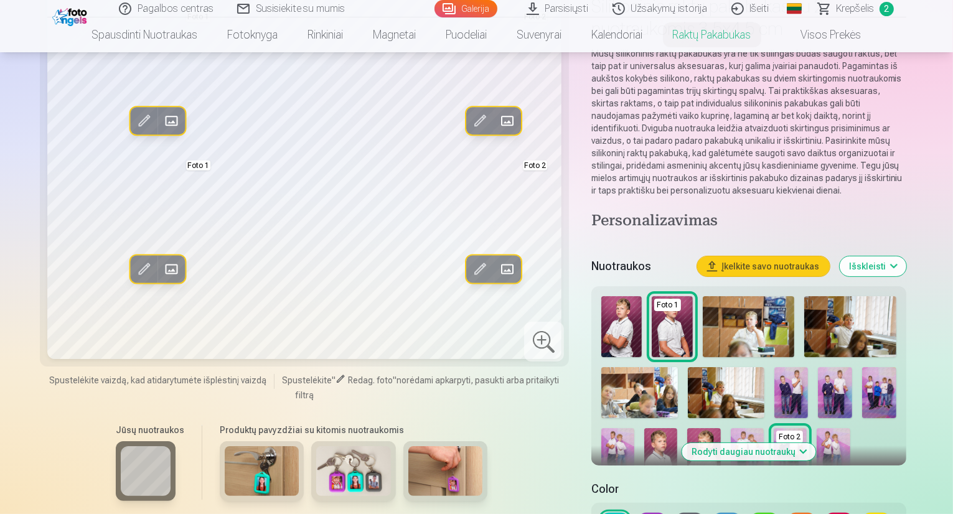
click at [716, 296] on img at bounding box center [749, 326] width 92 height 61
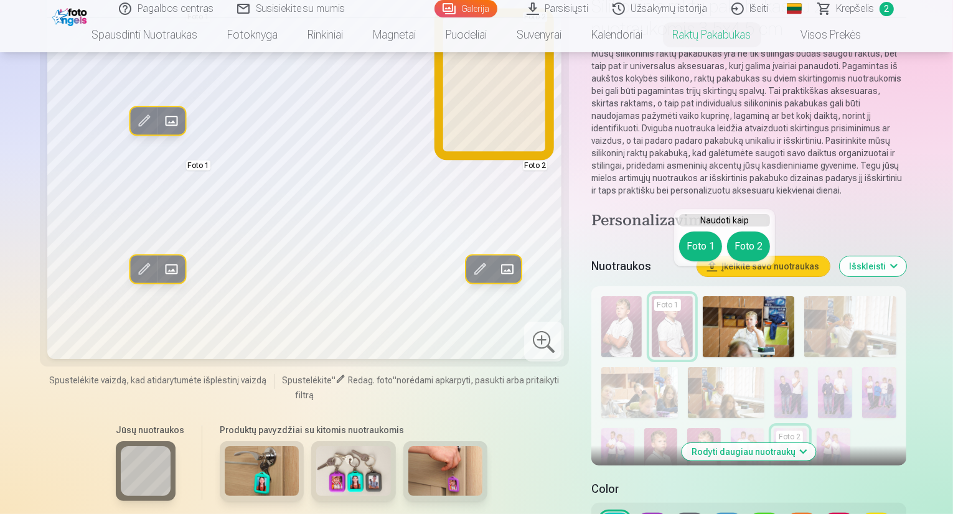
click at [748, 246] on button "Foto 2" at bounding box center [748, 247] width 43 height 30
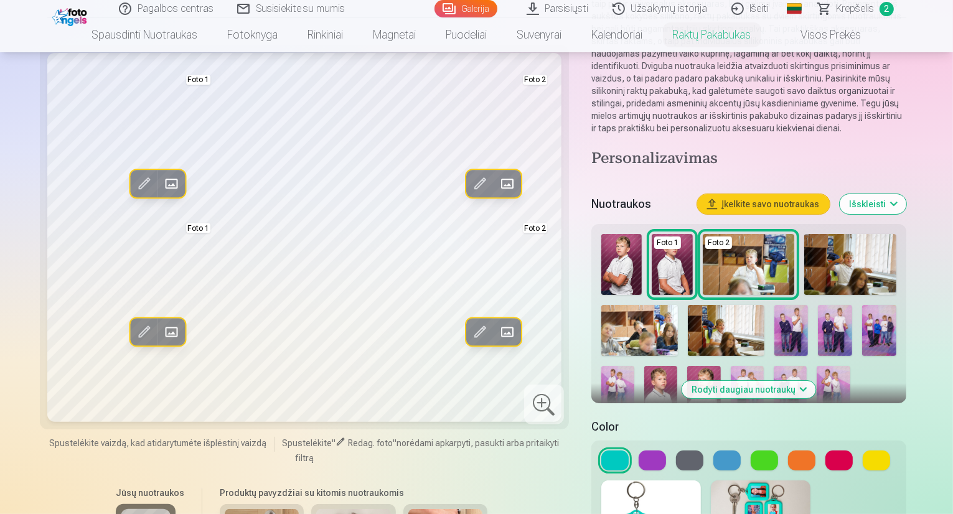
scroll to position [311, 0]
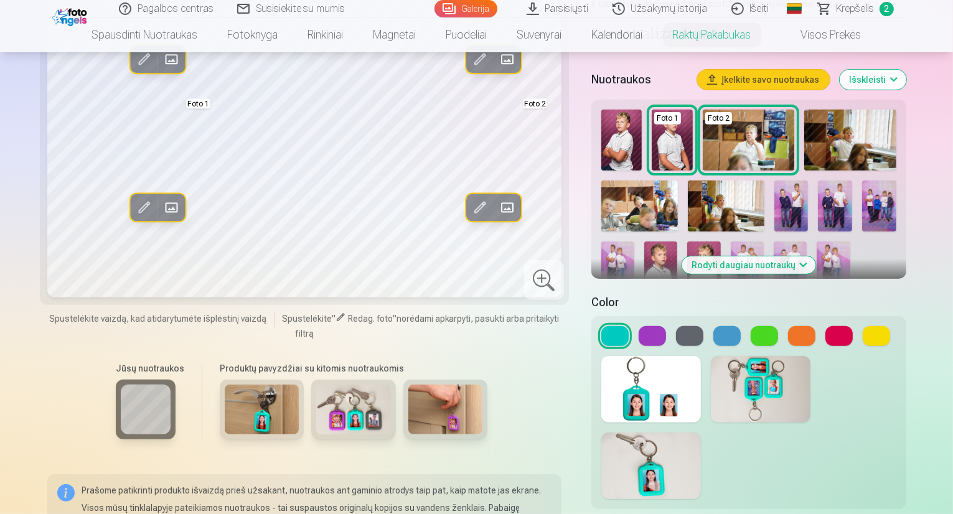
click at [685, 326] on button at bounding box center [689, 336] width 27 height 20
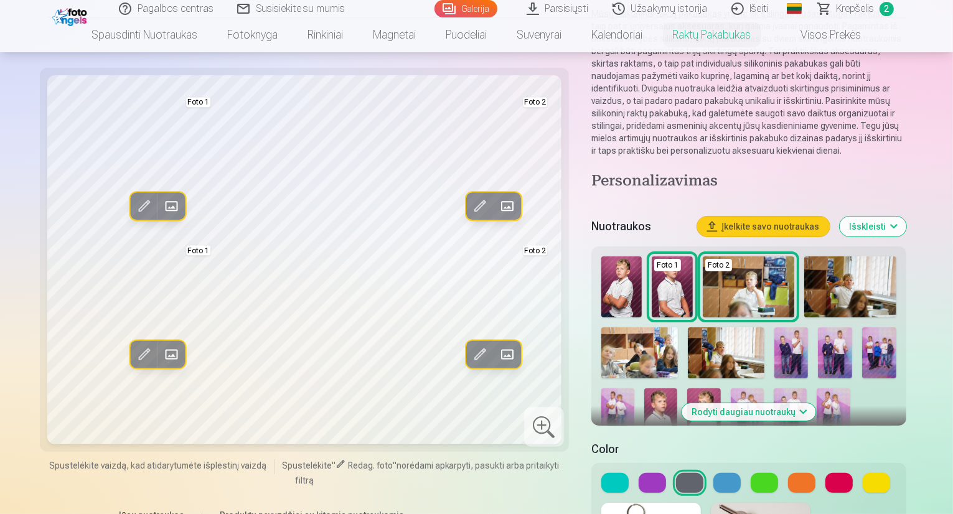
scroll to position [187, 0]
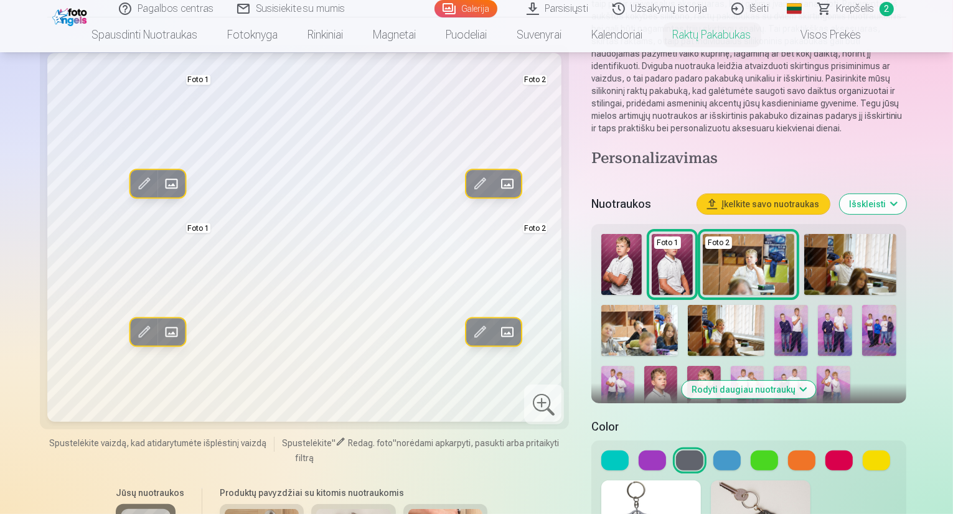
click at [714, 451] on button at bounding box center [727, 461] width 27 height 20
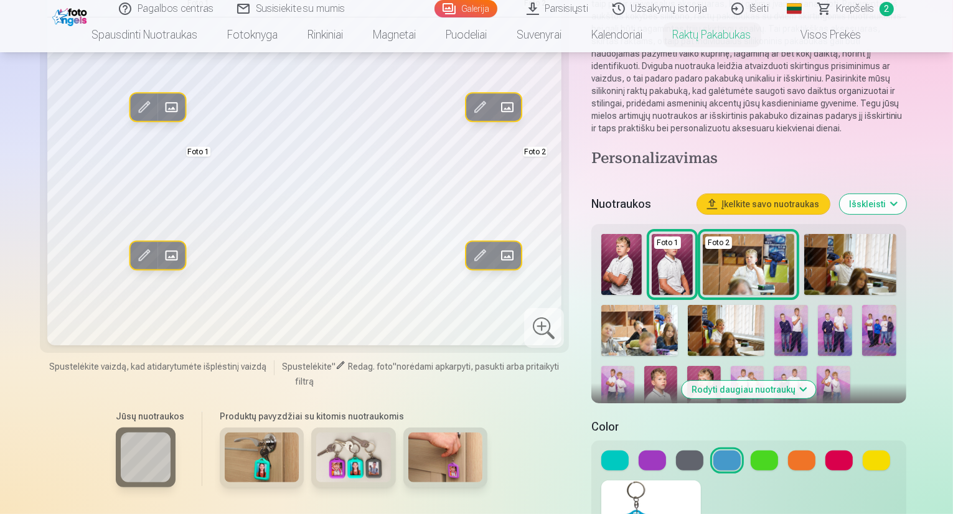
click at [829, 451] on button at bounding box center [839, 461] width 27 height 20
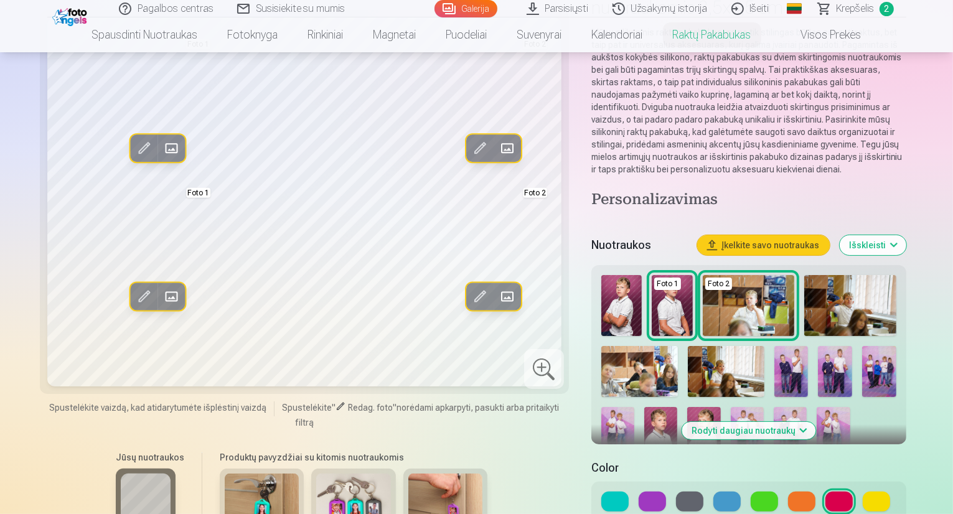
scroll to position [125, 0]
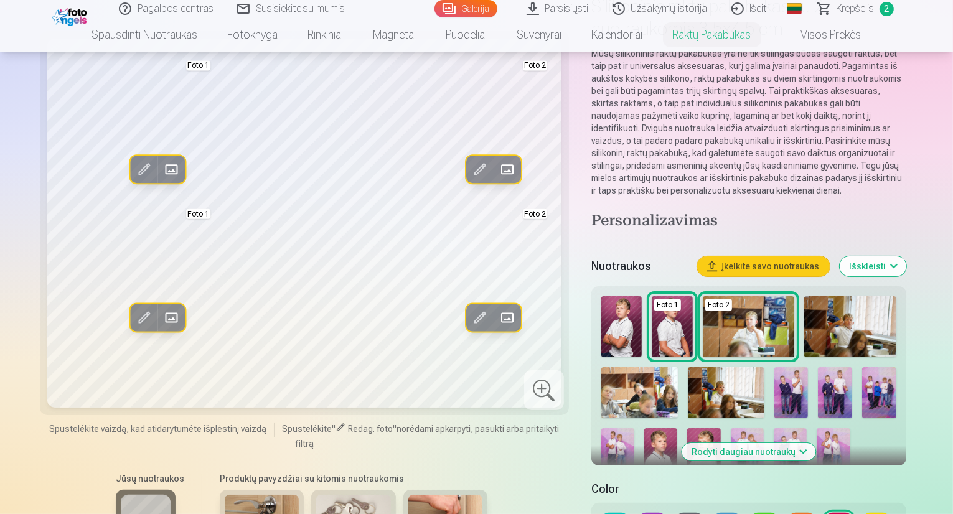
click at [680, 513] on button at bounding box center [689, 523] width 27 height 20
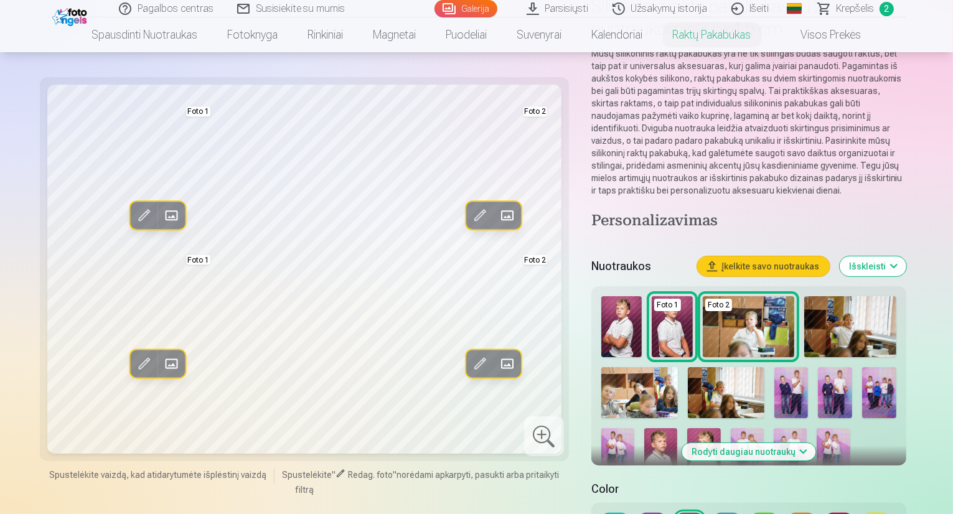
click at [758, 513] on button at bounding box center [764, 523] width 27 height 20
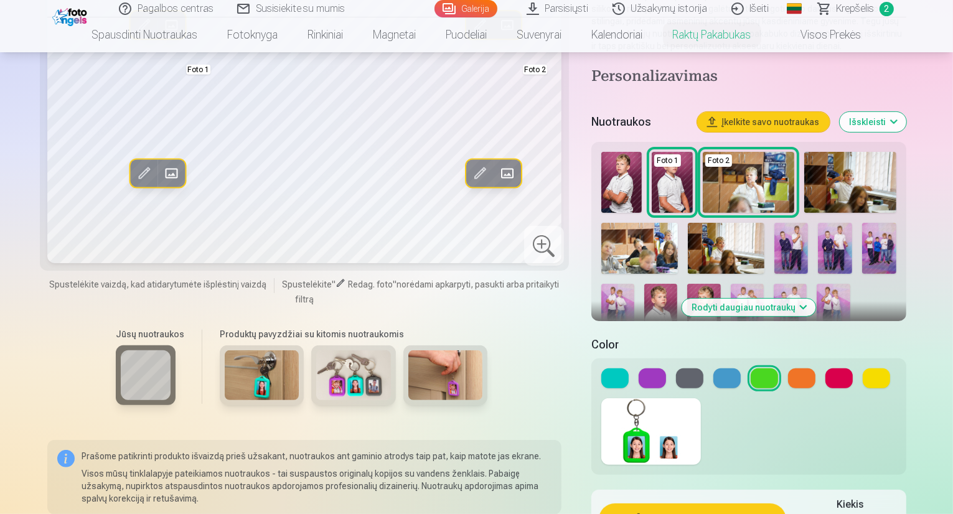
scroll to position [311, 0]
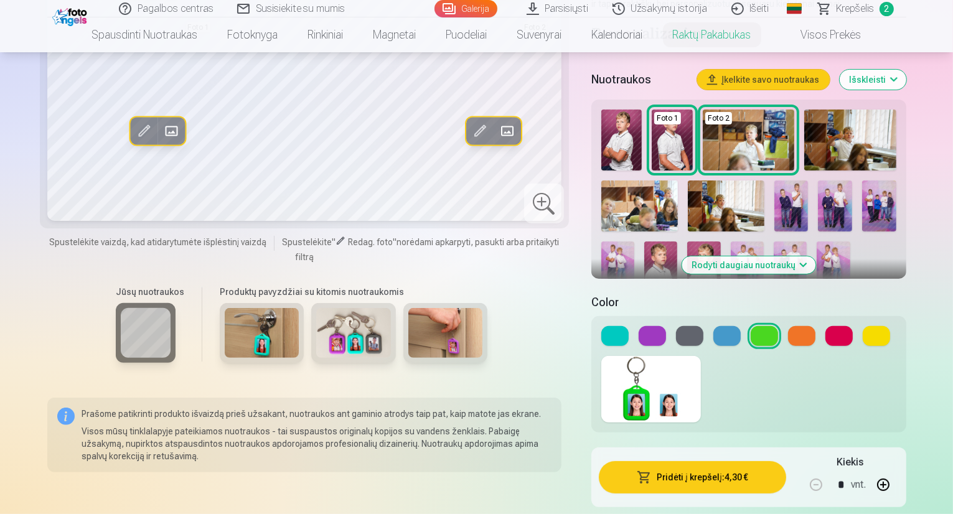
click at [868, 326] on button at bounding box center [876, 336] width 27 height 20
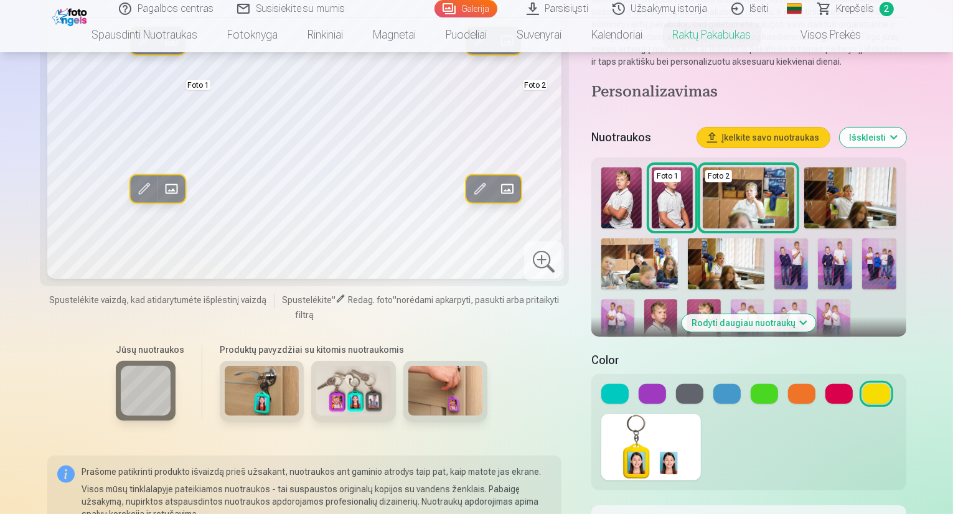
scroll to position [125, 0]
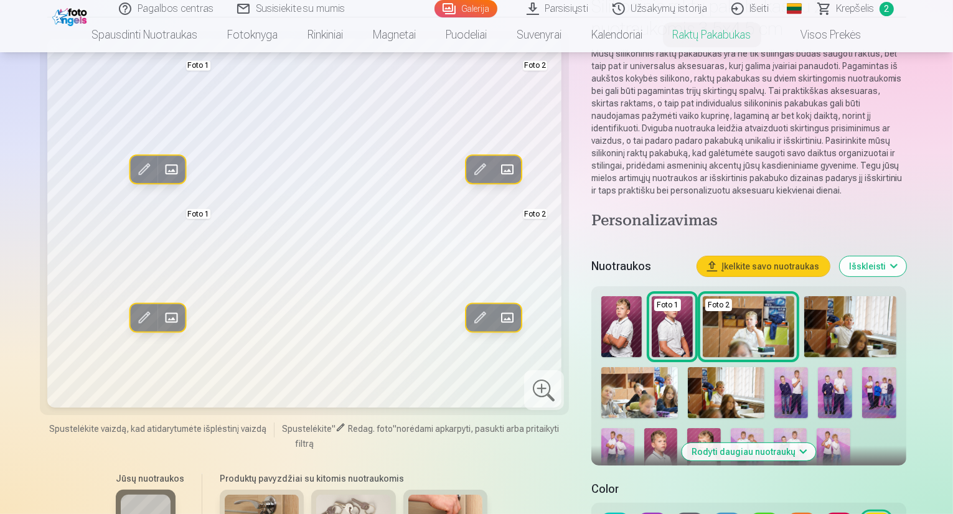
click at [607, 513] on button at bounding box center [615, 523] width 27 height 20
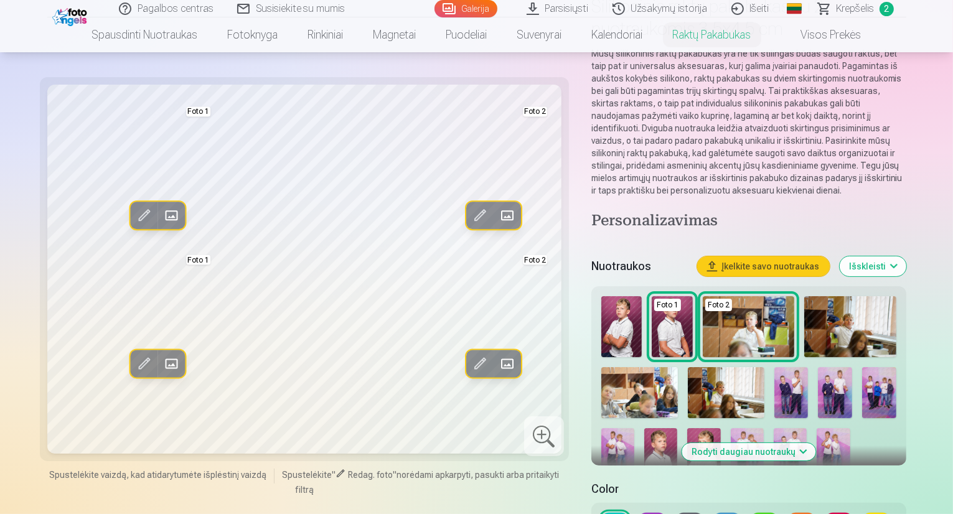
click at [834, 513] on button at bounding box center [839, 523] width 27 height 20
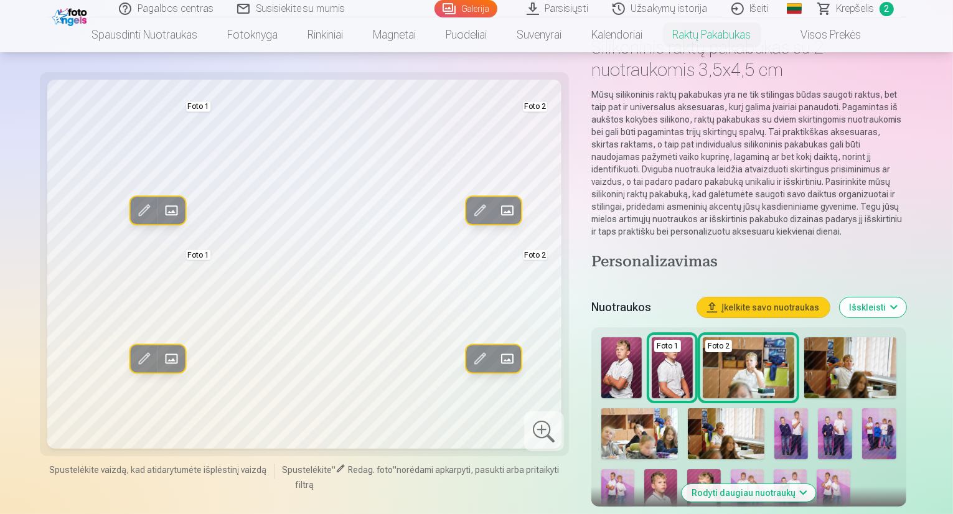
scroll to position [62, 0]
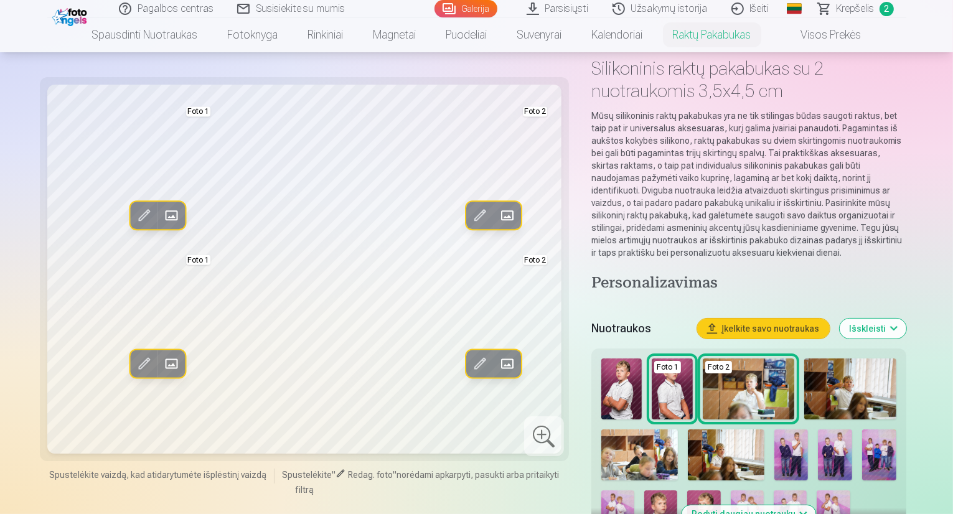
click at [817, 491] on img at bounding box center [833, 516] width 33 height 50
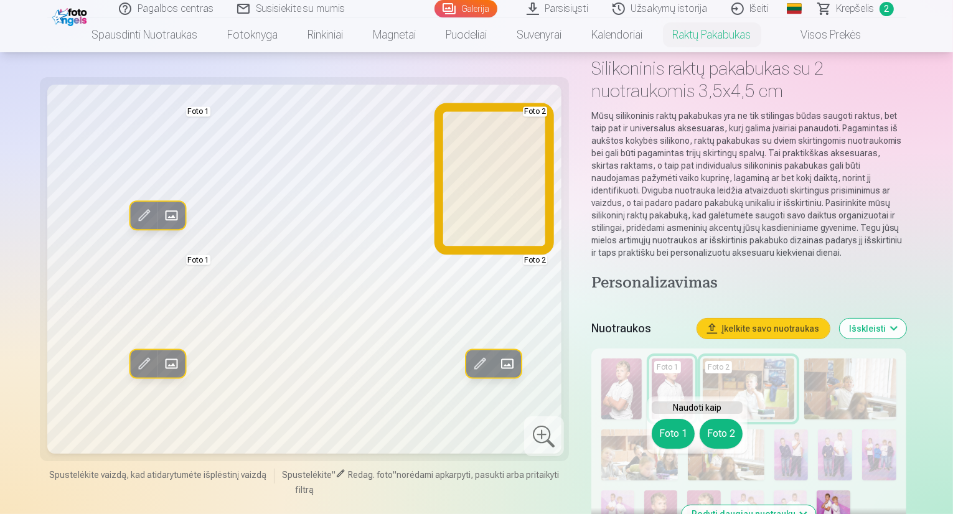
click at [720, 435] on button "Foto 2" at bounding box center [721, 434] width 43 height 30
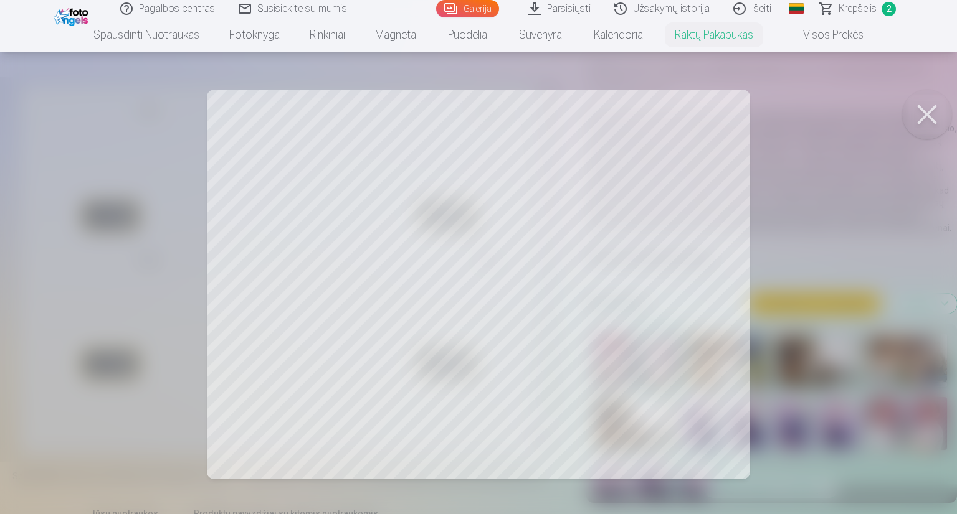
click at [932, 113] on button at bounding box center [927, 115] width 50 height 50
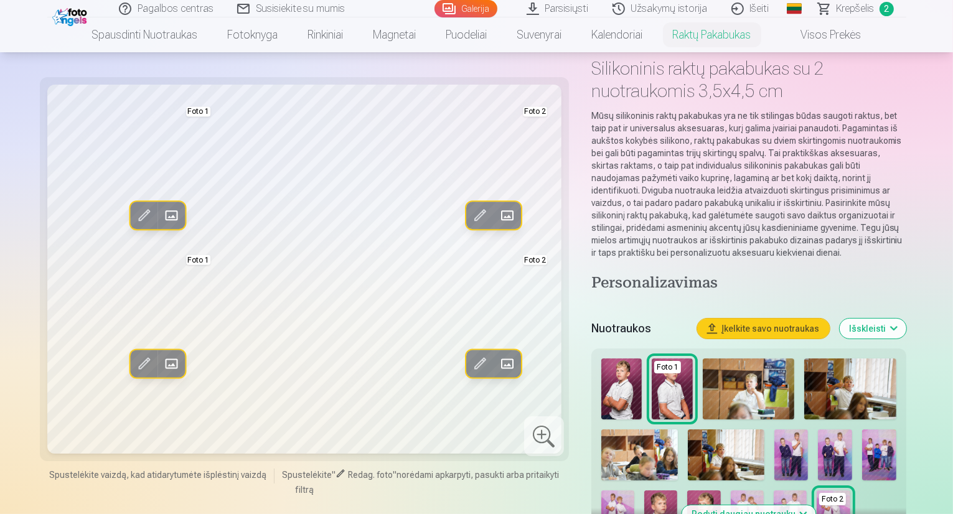
click at [731, 491] on img at bounding box center [747, 516] width 33 height 50
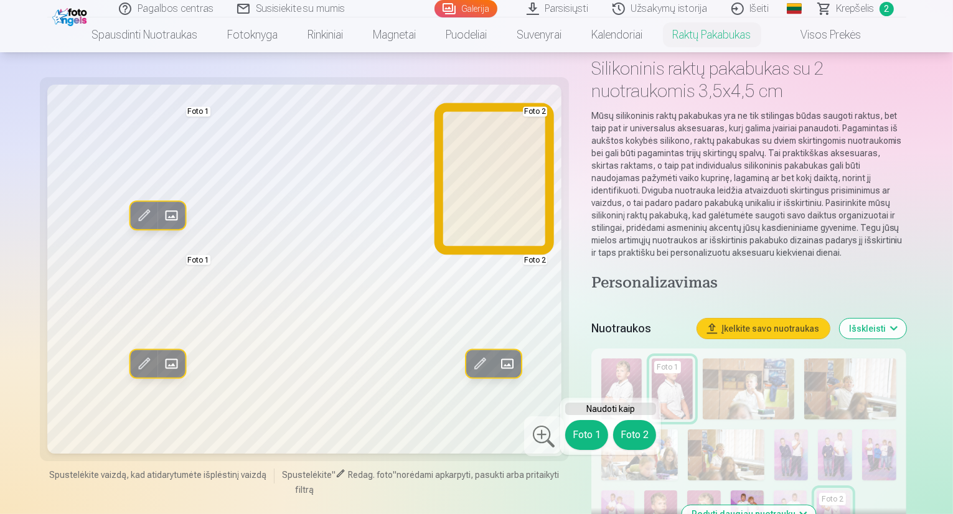
click at [625, 435] on button "Foto 2" at bounding box center [634, 435] width 43 height 30
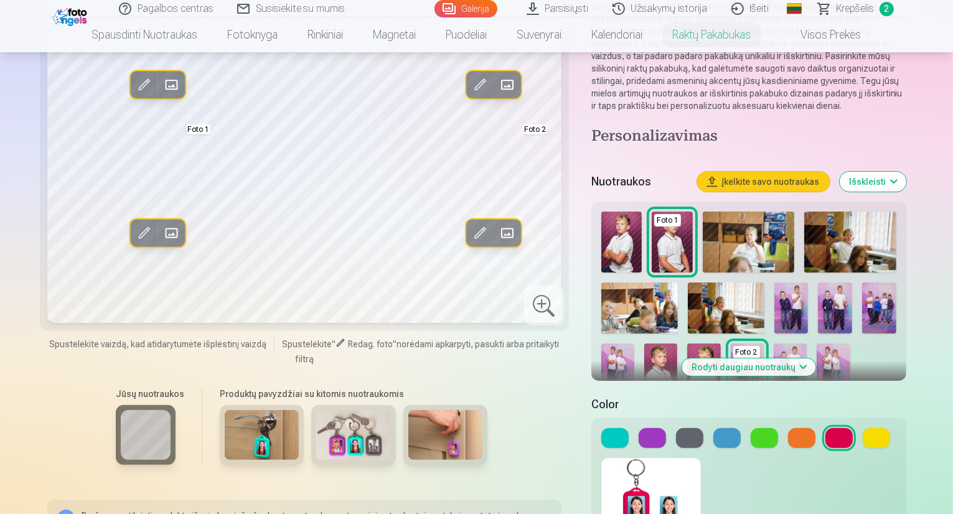
scroll to position [249, 0]
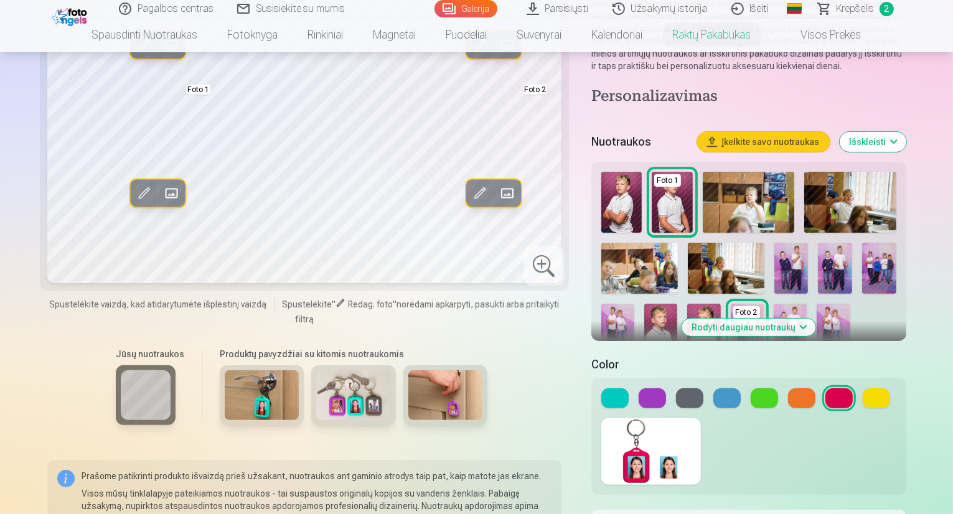
click at [437, 392] on img at bounding box center [446, 396] width 75 height 50
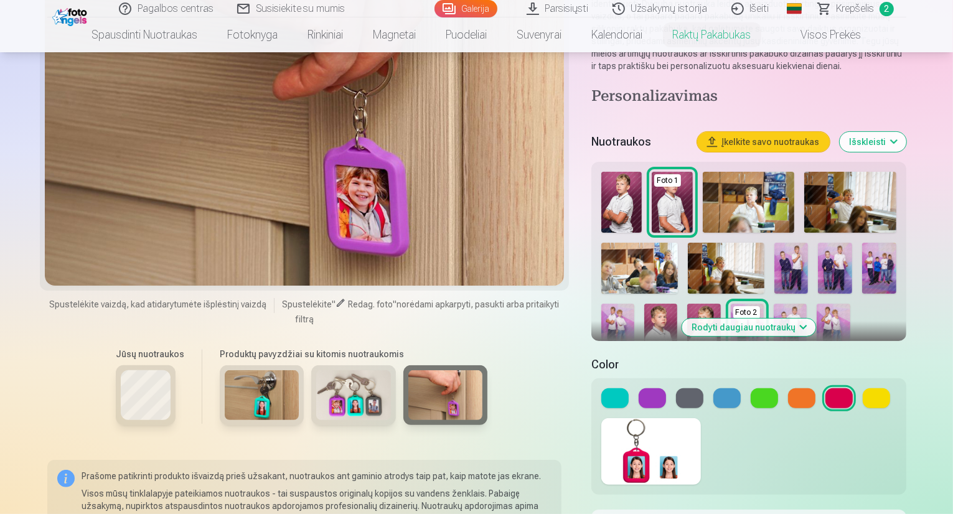
click at [331, 371] on img at bounding box center [353, 396] width 75 height 50
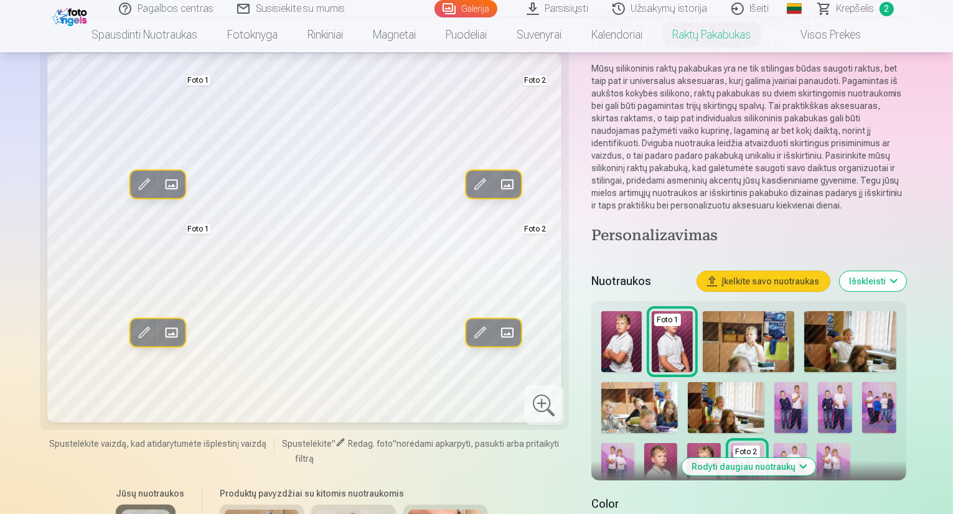
scroll to position [62, 0]
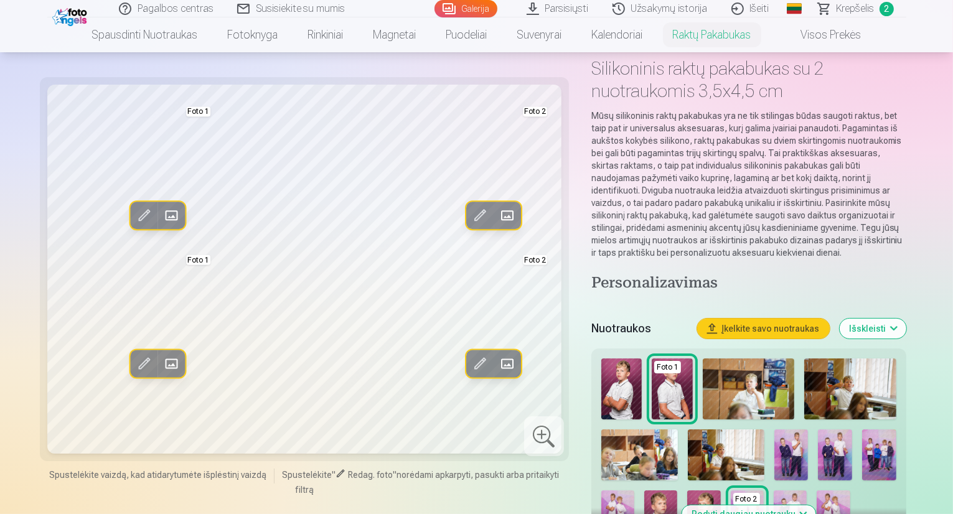
click at [799, 319] on button "Įkelkite savo nuotraukas" at bounding box center [763, 329] width 133 height 20
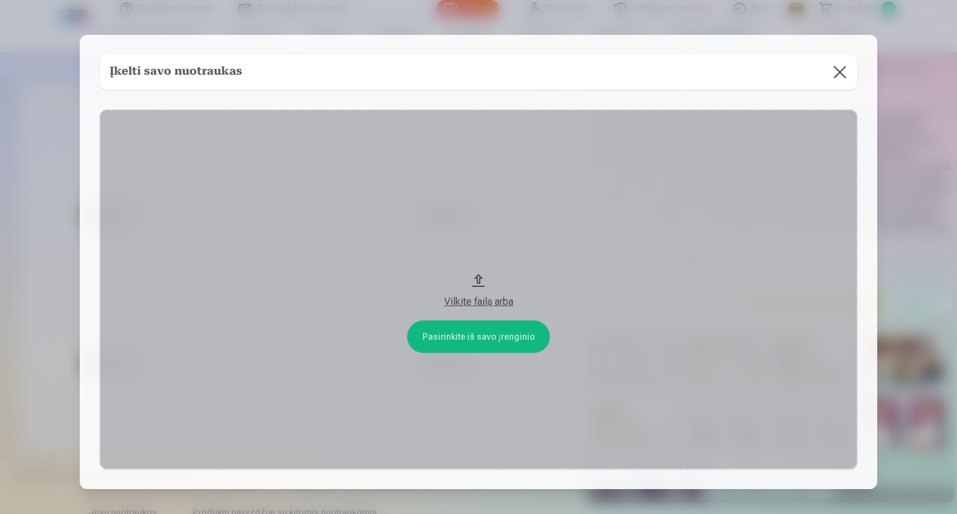
click at [474, 285] on button "Vilkite failą arba" at bounding box center [478, 290] width 757 height 360
click at [835, 65] on button at bounding box center [839, 72] width 35 height 35
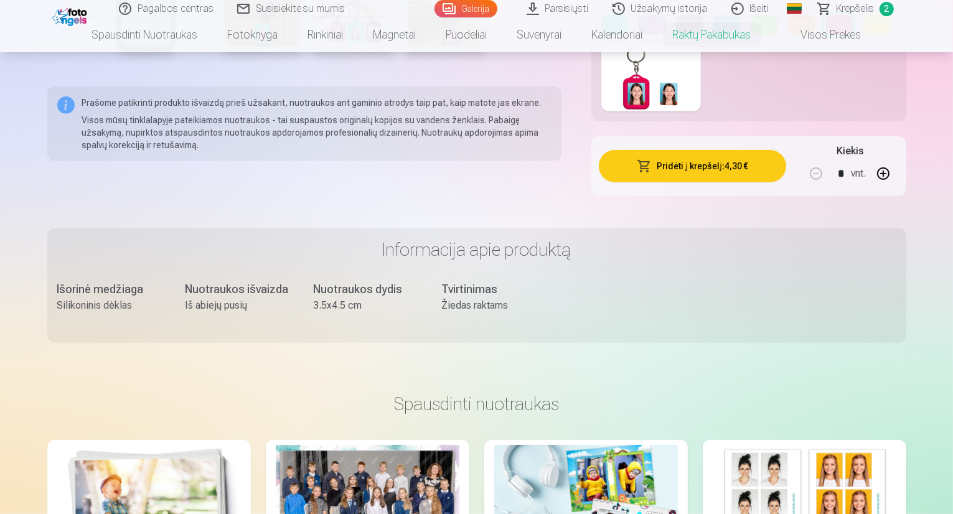
scroll to position [934, 0]
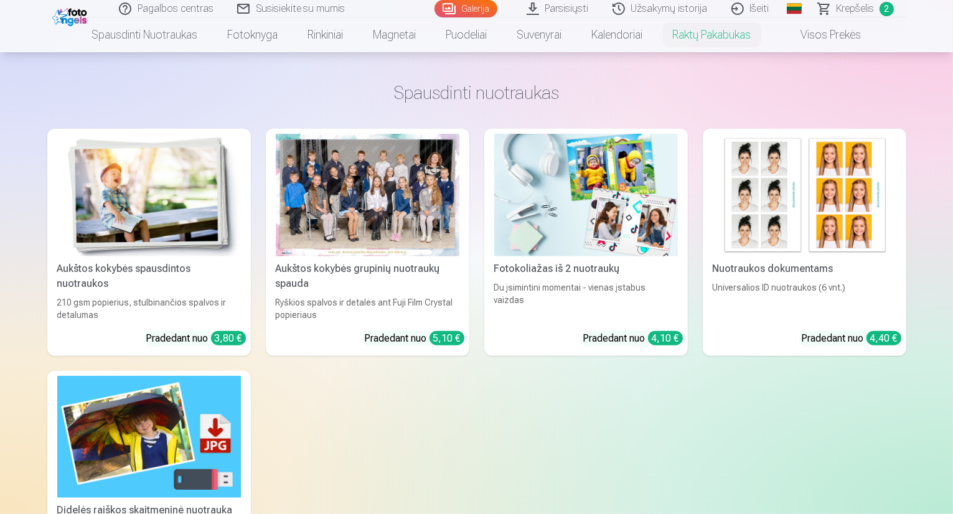
click at [344, 159] on div at bounding box center [368, 195] width 184 height 123
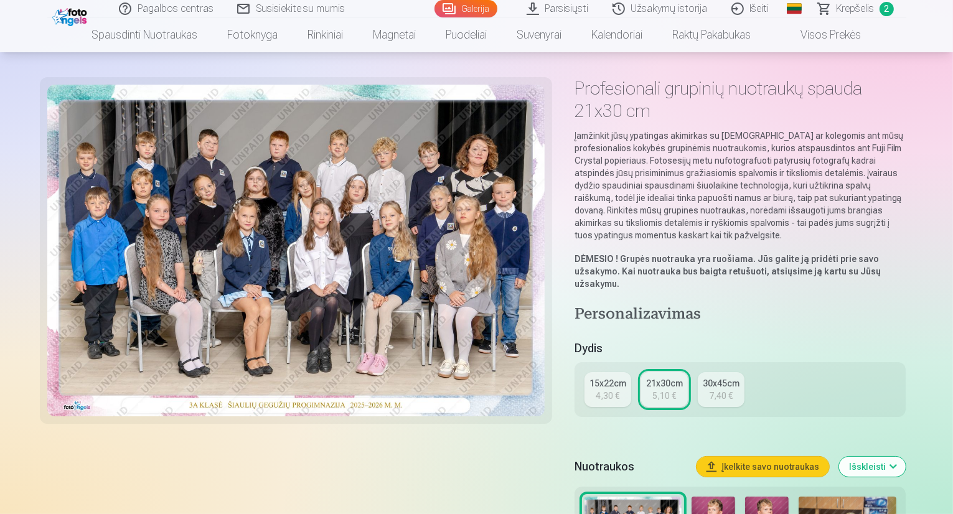
scroll to position [62, 0]
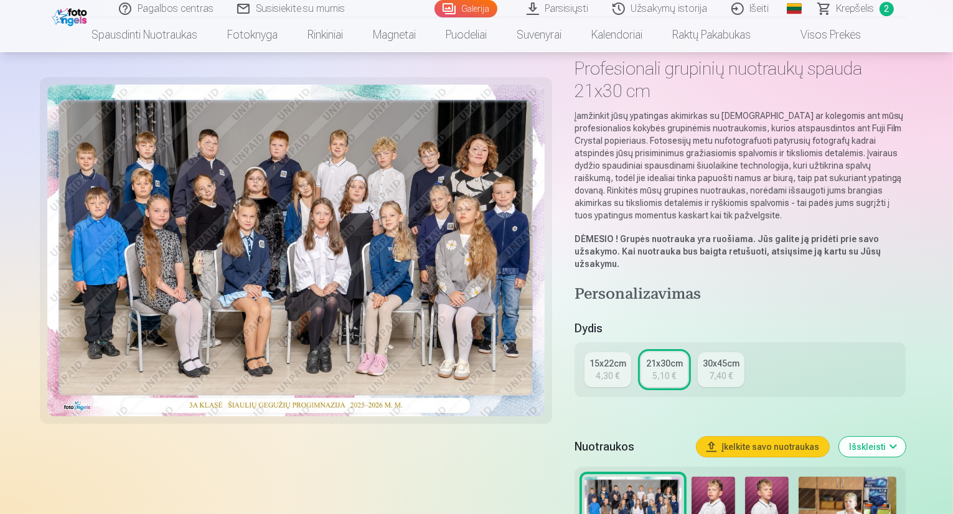
click at [612, 370] on div "4,30 €" at bounding box center [608, 376] width 24 height 12
